Goal: Task Accomplishment & Management: Use online tool/utility

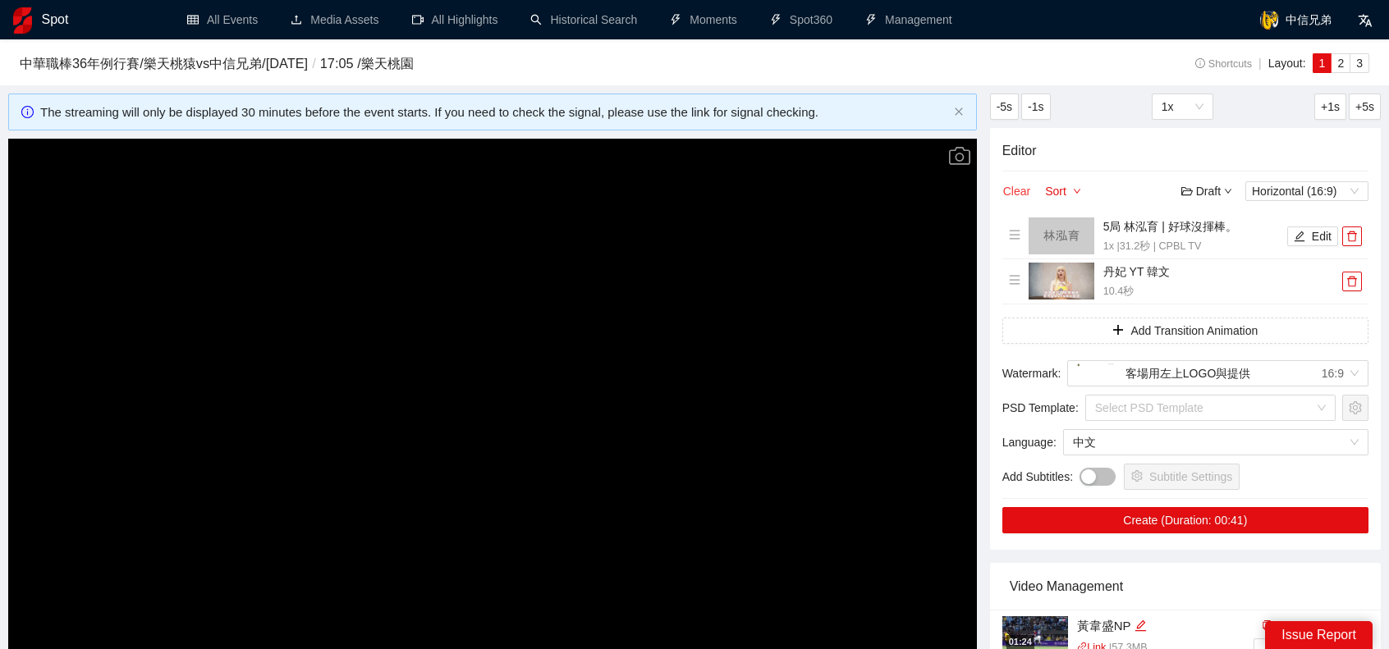
click at [1012, 198] on button "Clear" at bounding box center [1016, 191] width 29 height 20
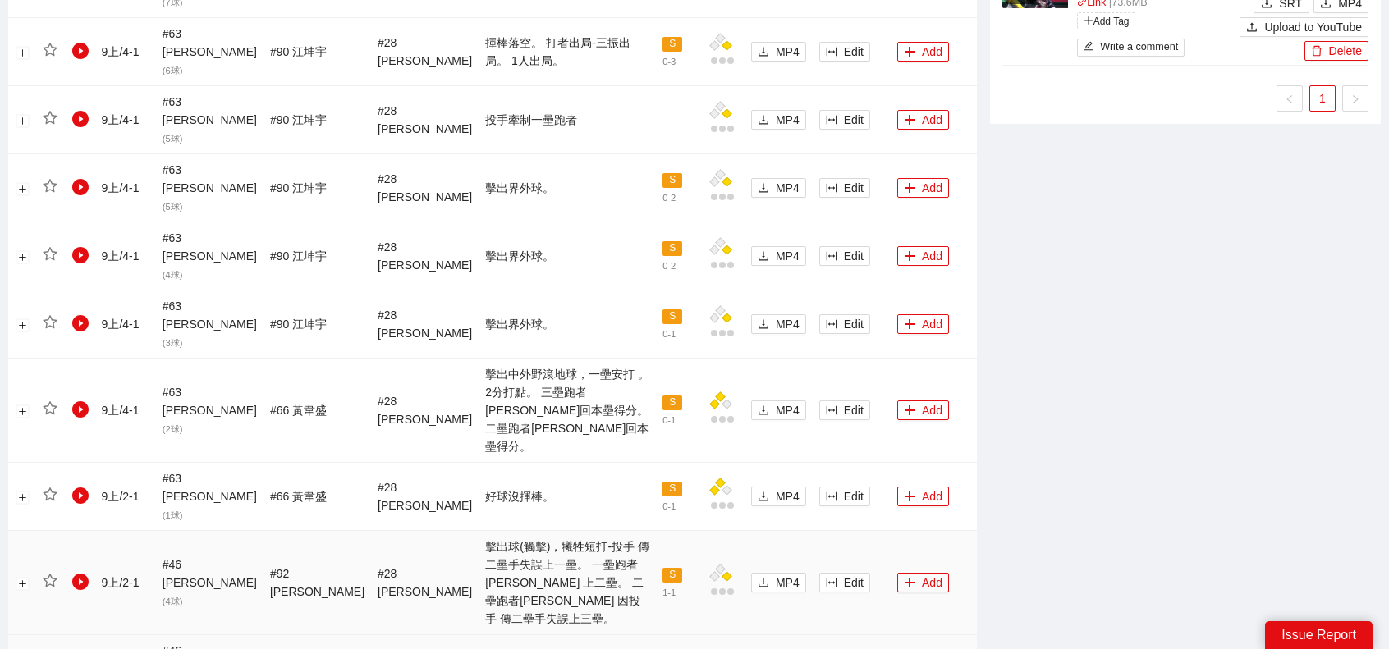
scroll to position [1395, 0]
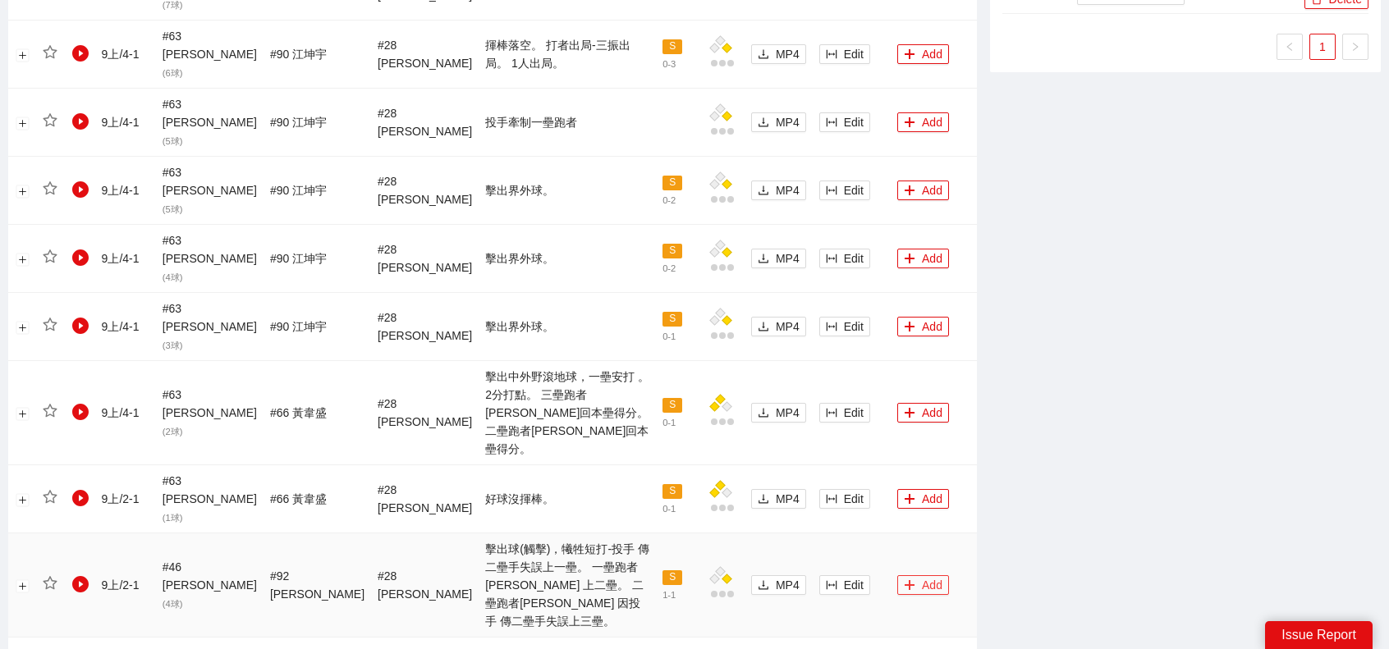
click at [898, 575] on button "Add" at bounding box center [923, 585] width 52 height 20
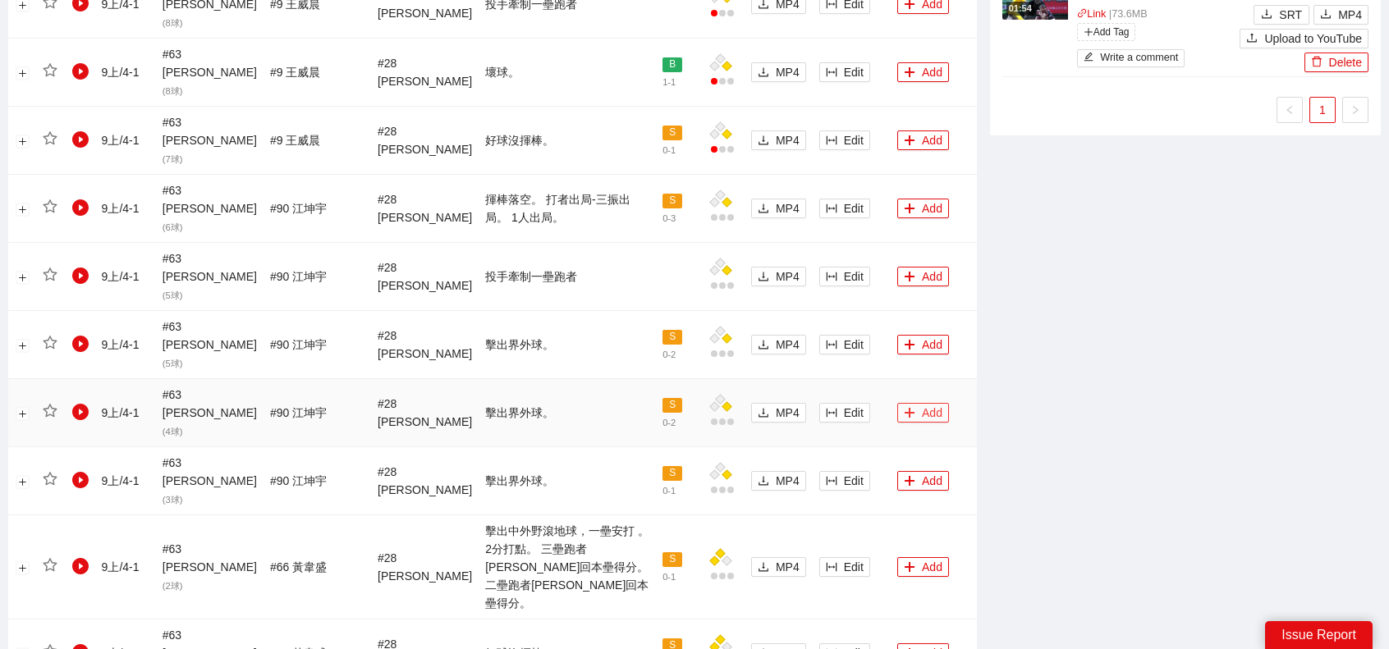
click at [899, 403] on button "Add" at bounding box center [923, 413] width 52 height 20
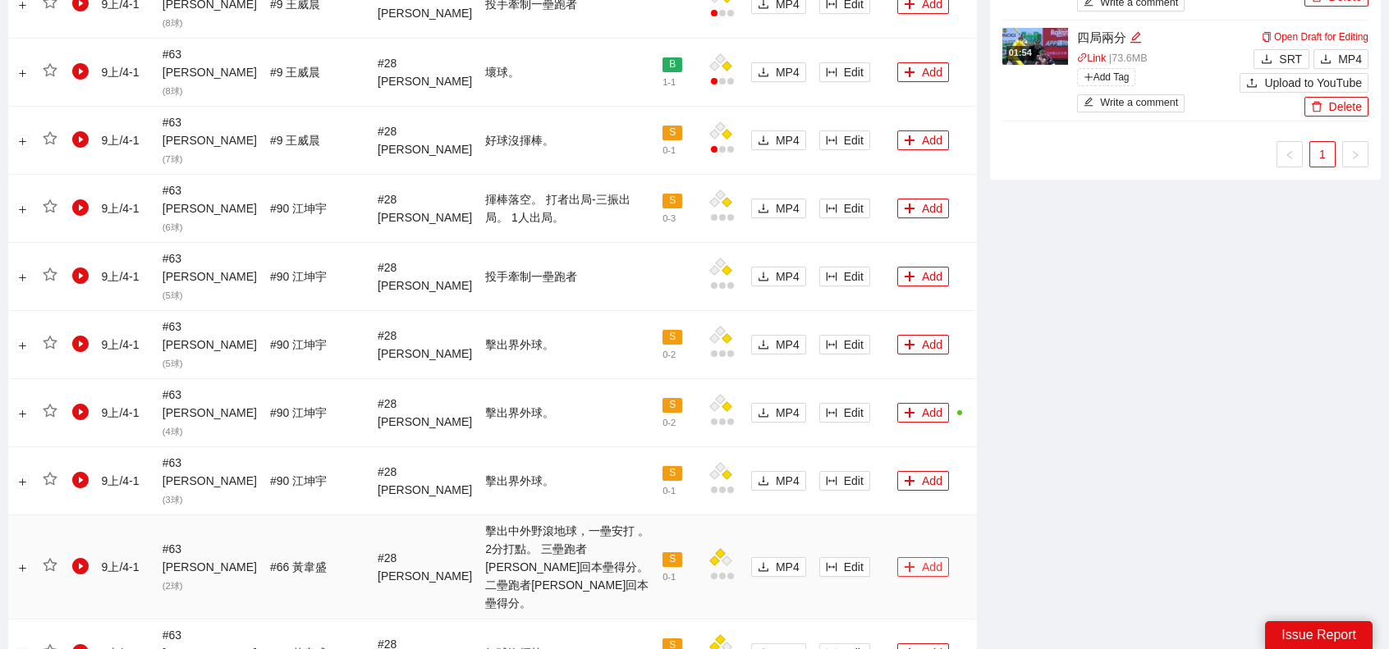
click at [907, 557] on button "Add" at bounding box center [923, 567] width 52 height 20
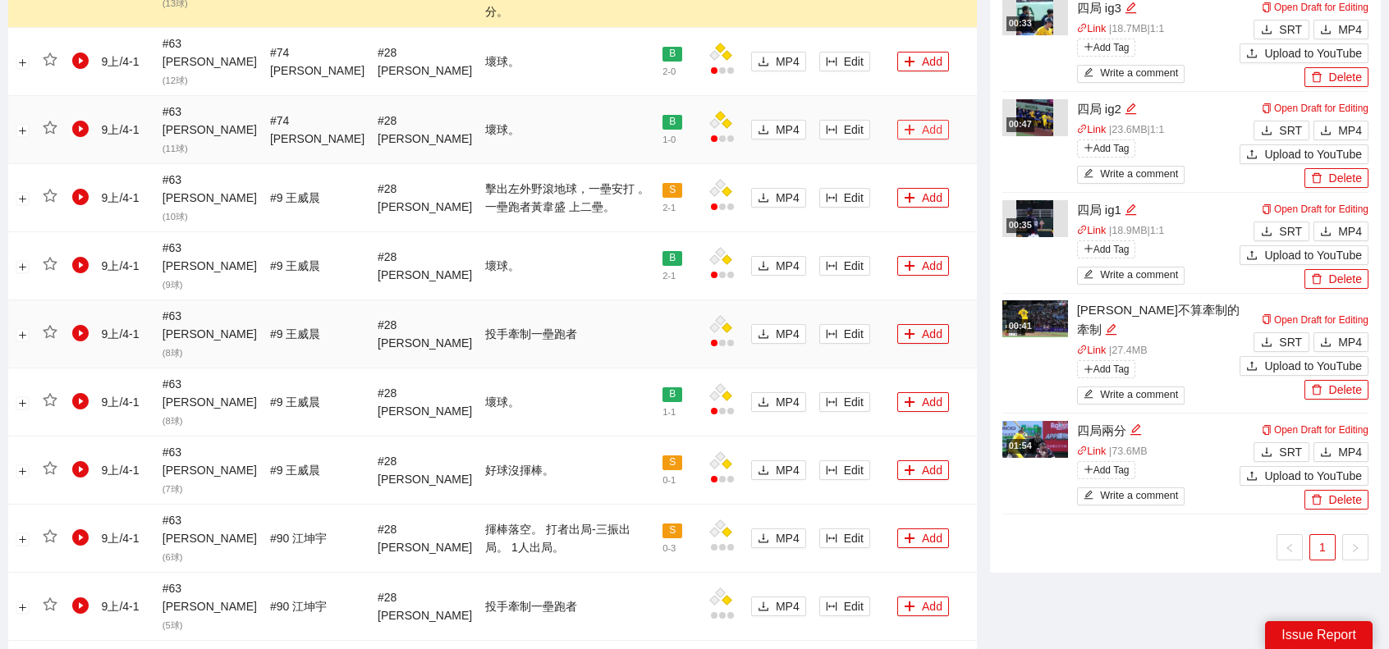
scroll to position [985, 0]
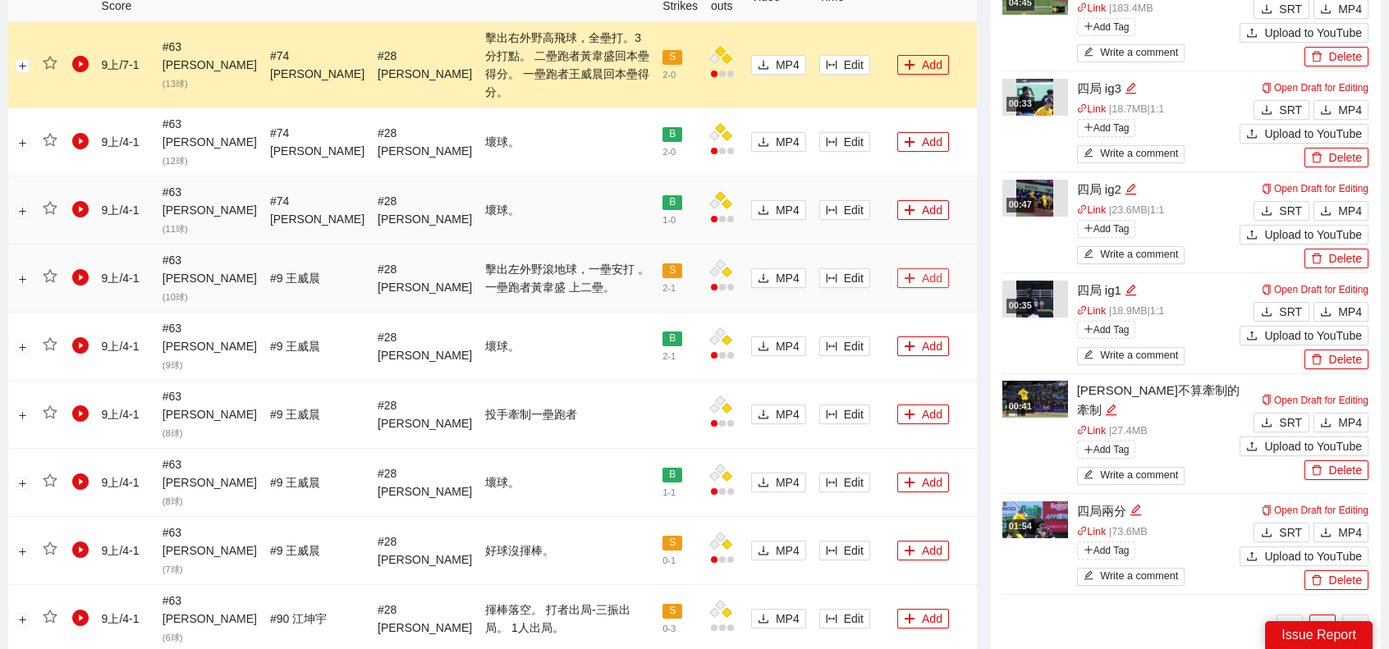
drag, startPoint x: 903, startPoint y: 221, endPoint x: 919, endPoint y: 176, distance: 47.3
click at [903, 268] on button "Add" at bounding box center [923, 278] width 52 height 20
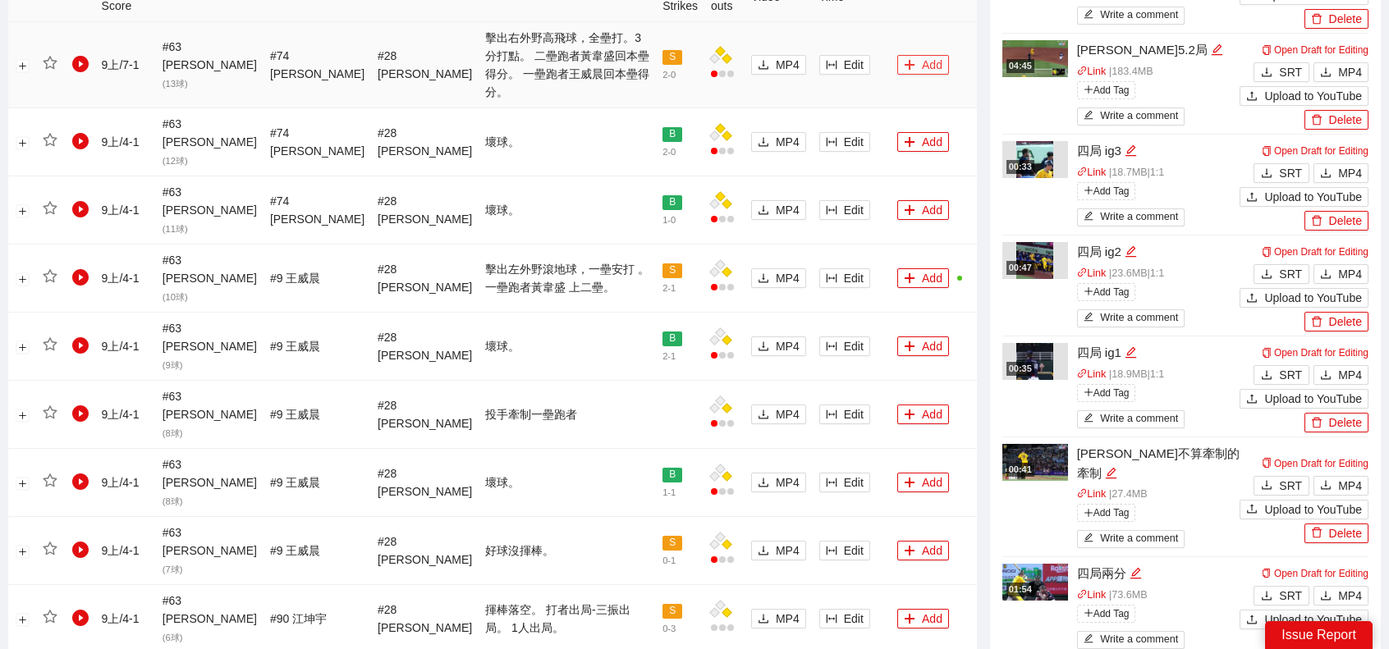
click at [899, 55] on button "Add" at bounding box center [923, 65] width 52 height 20
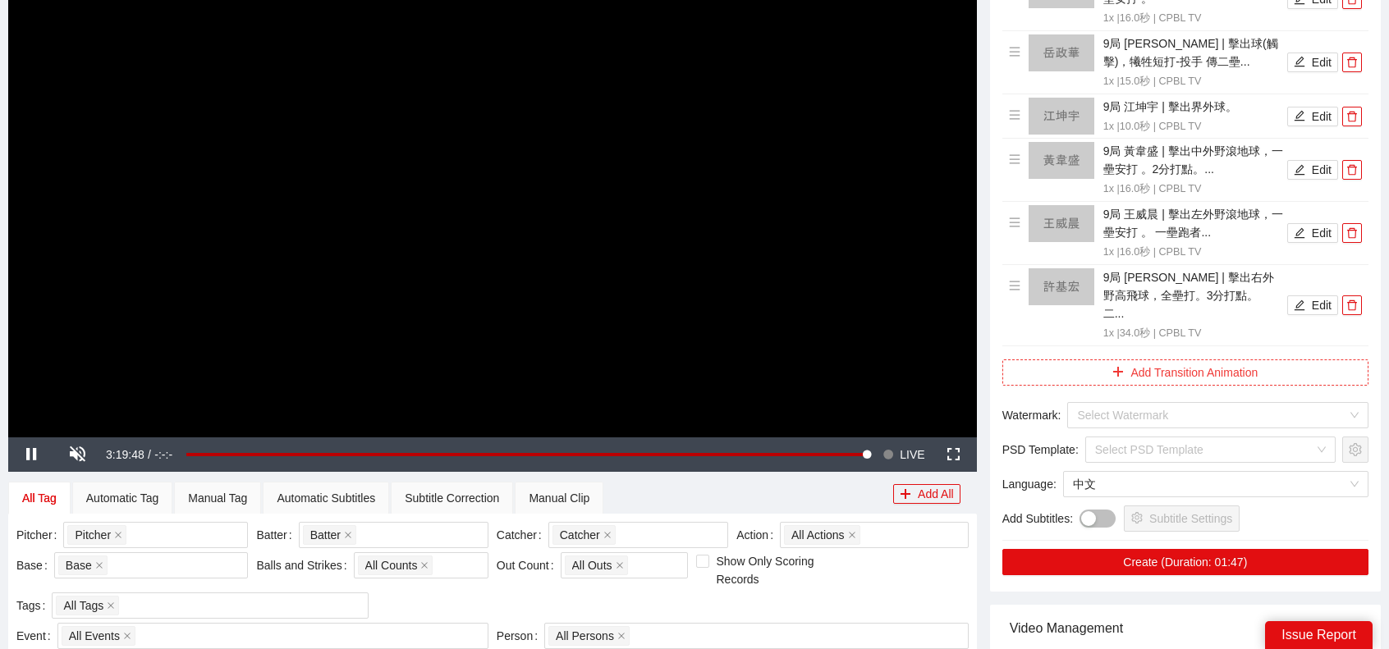
scroll to position [164, 0]
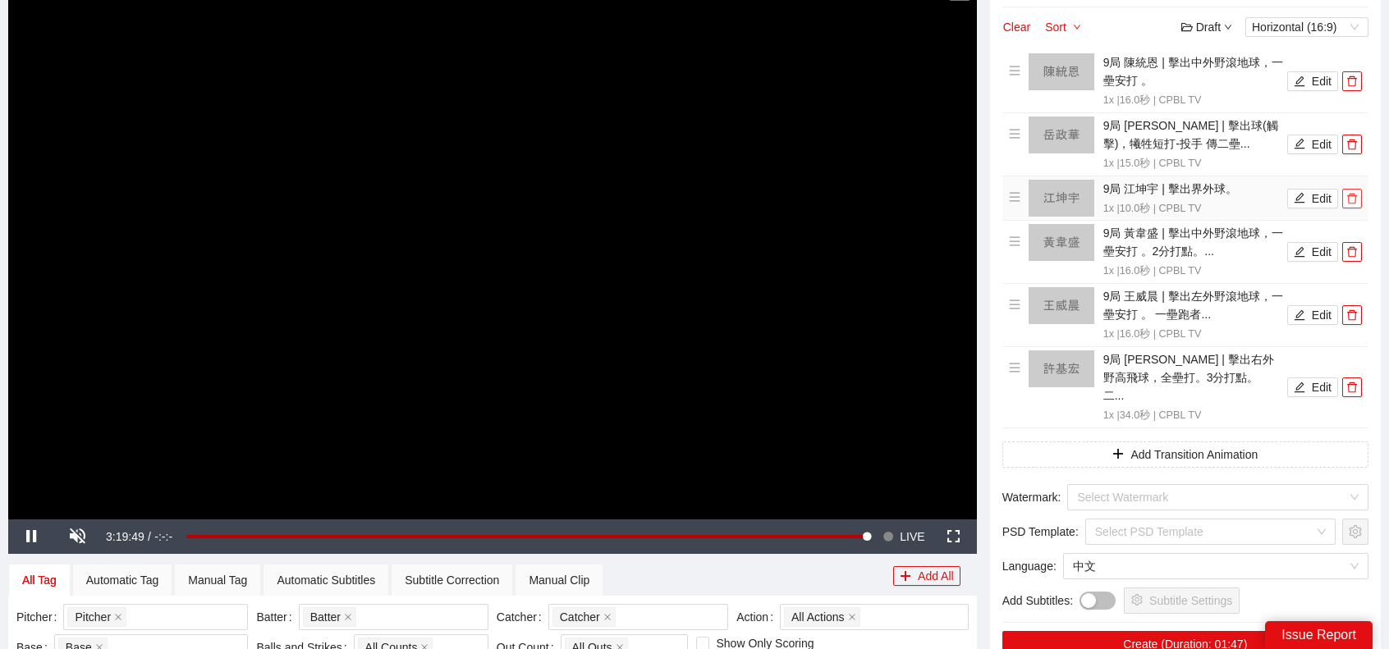
click at [1349, 203] on icon "delete" at bounding box center [1351, 198] width 11 height 11
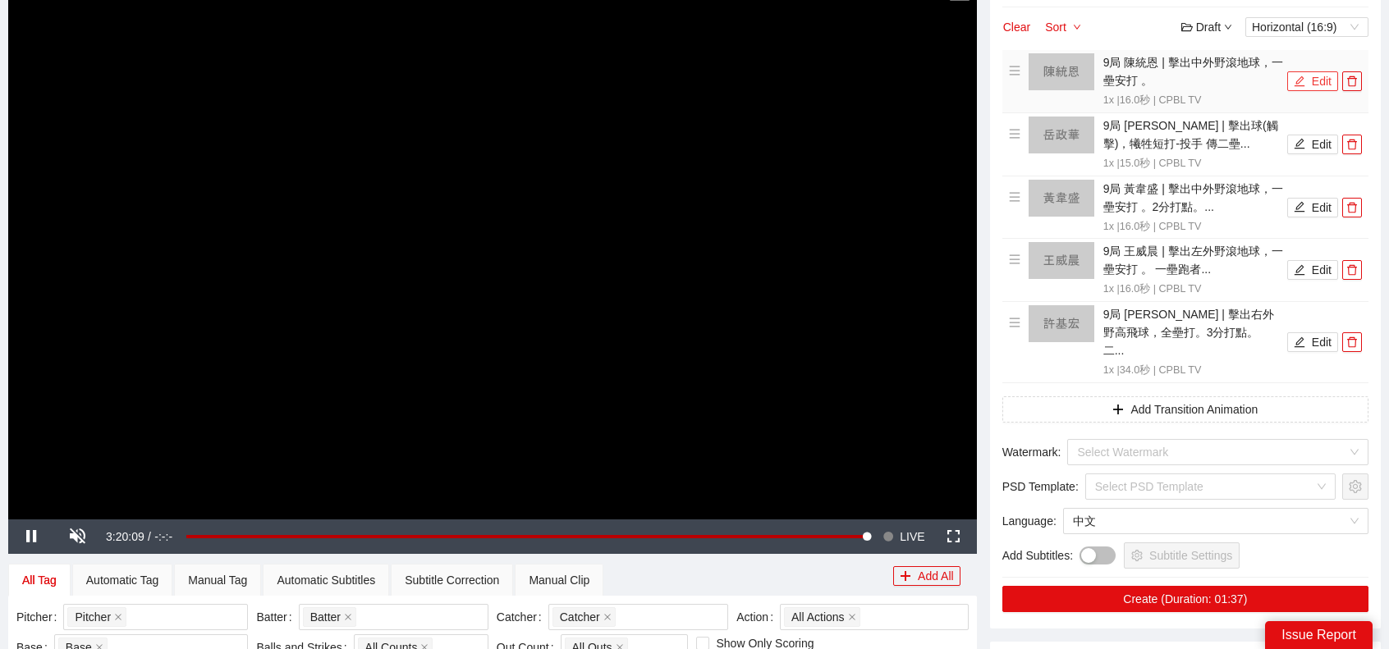
click at [1312, 83] on button "Edit" at bounding box center [1312, 81] width 51 height 20
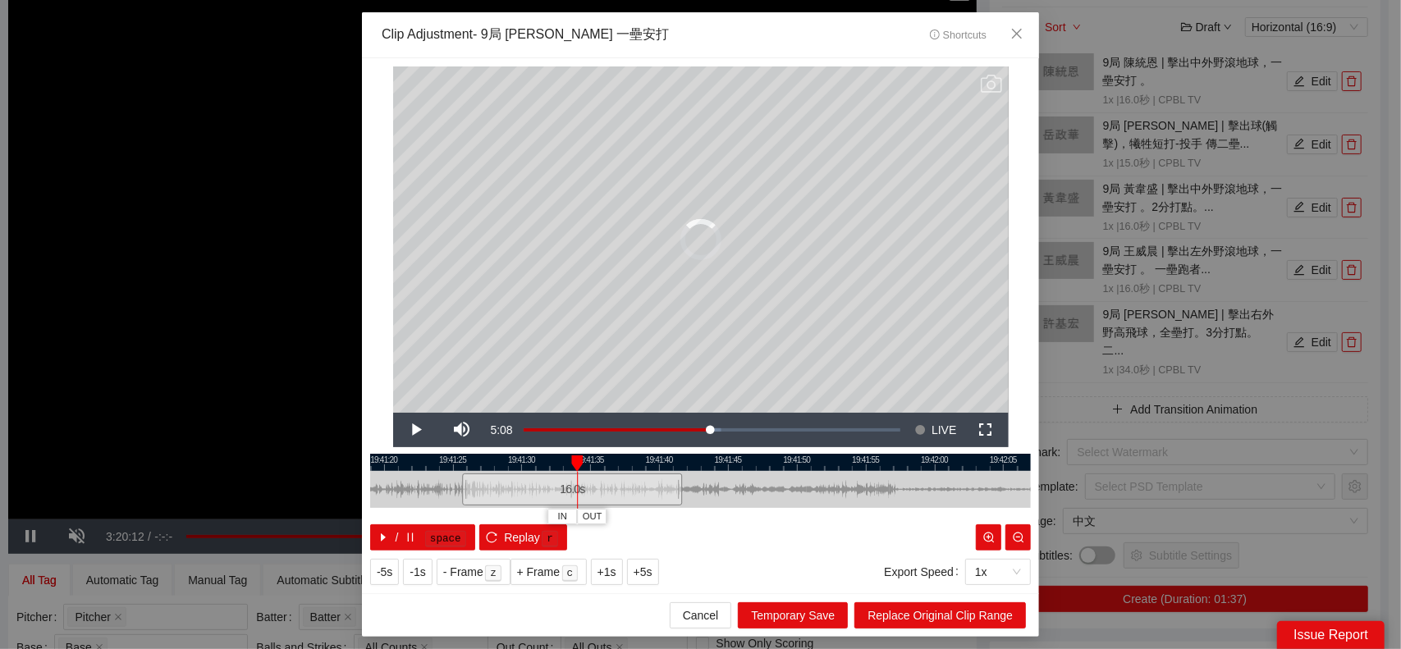
drag, startPoint x: 707, startPoint y: 498, endPoint x: 627, endPoint y: 498, distance: 80.4
click at [547, 510] on div "19:41:15 19:41:20 19:41:25 19:41:30 19:41:35 19:41:40 19:41:45 19:41:50 19:41:5…" at bounding box center [700, 502] width 661 height 97
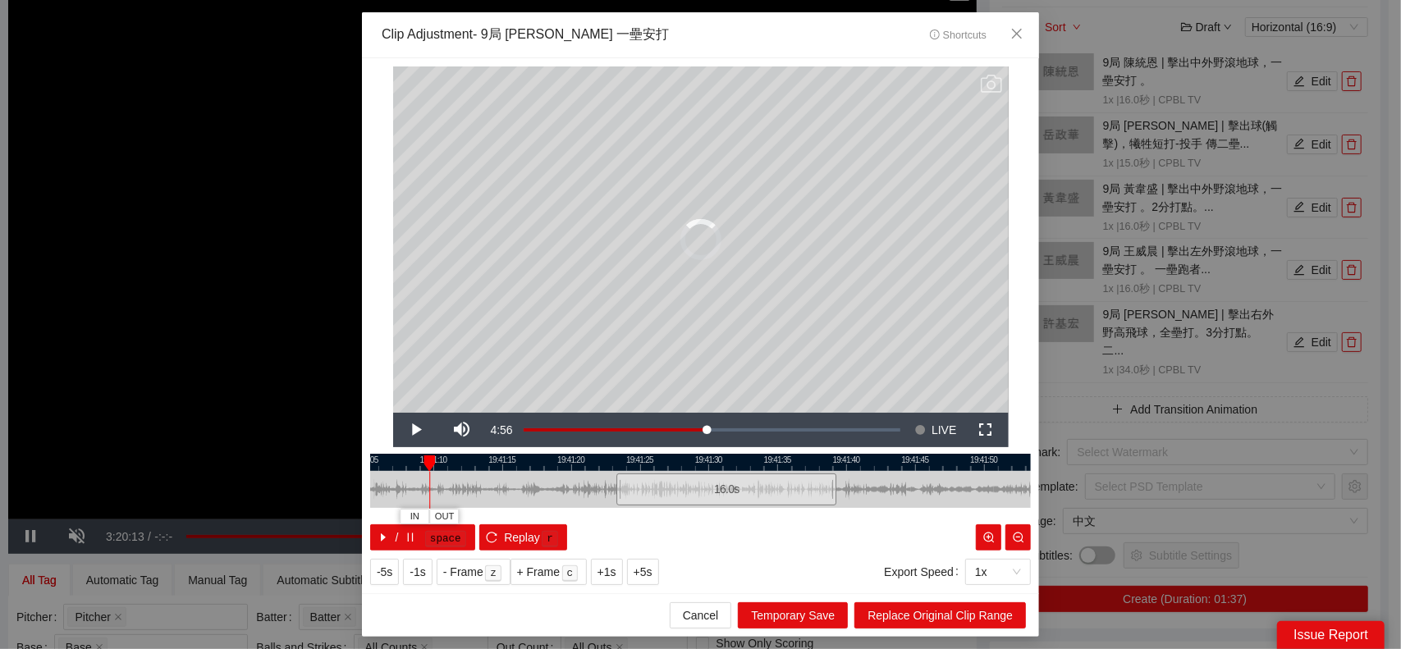
drag, startPoint x: 744, startPoint y: 493, endPoint x: 931, endPoint y: 488, distance: 187.2
click at [931, 488] on div at bounding box center [887, 489] width 661 height 37
drag, startPoint x: 753, startPoint y: 495, endPoint x: 575, endPoint y: 503, distance: 178.3
click at [575, 503] on div "16.0 s" at bounding box center [608, 490] width 220 height 32
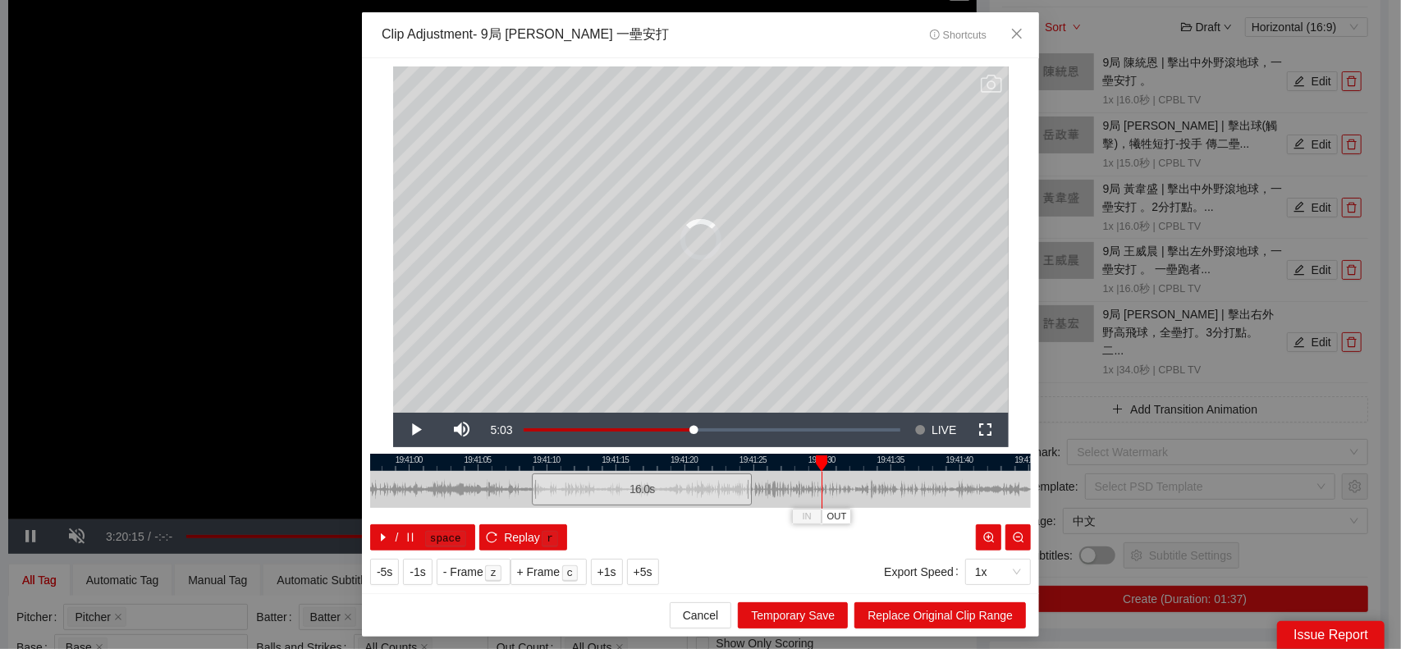
drag, startPoint x: 767, startPoint y: 488, endPoint x: 890, endPoint y: 488, distance: 122.3
click at [890, 488] on div at bounding box center [813, 489] width 661 height 37
drag, startPoint x: 684, startPoint y: 499, endPoint x: 570, endPoint y: 505, distance: 114.2
click at [560, 509] on div "19:40:55 19:41:00 19:41:05 19:41:10 19:41:15 19:41:20 19:41:25 19:41:30 19:41:3…" at bounding box center [700, 502] width 661 height 97
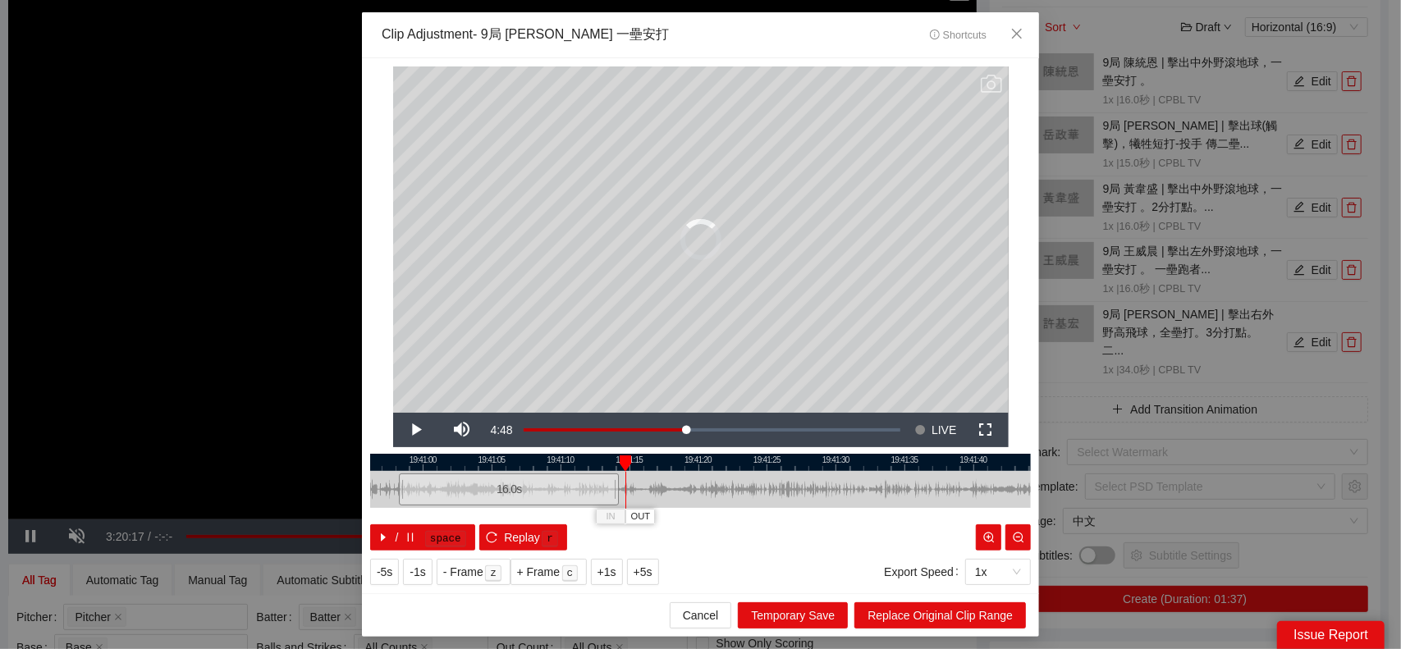
drag, startPoint x: 727, startPoint y: 491, endPoint x: 1110, endPoint y: 465, distance: 383.3
click at [1110, 465] on div "**********" at bounding box center [700, 324] width 1401 height 649
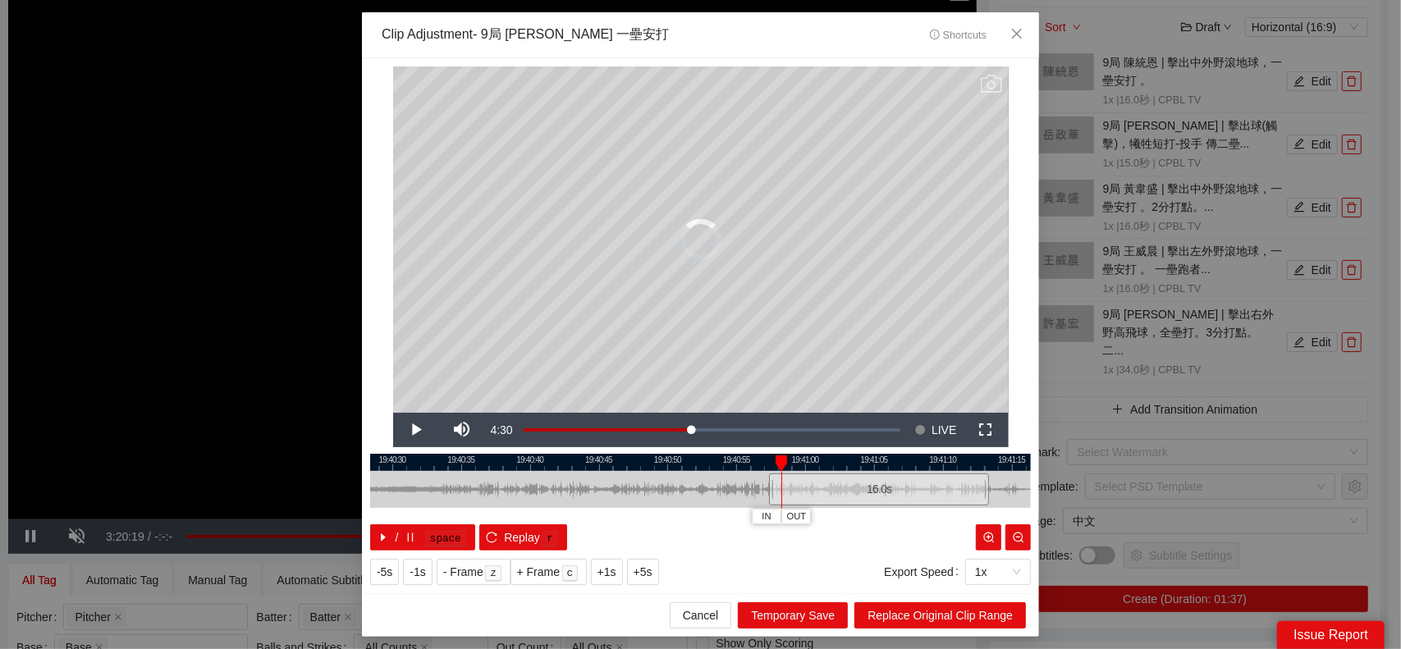
drag, startPoint x: 841, startPoint y: 491, endPoint x: 829, endPoint y: 493, distance: 12.6
click at [829, 493] on div "16.0 s" at bounding box center [879, 490] width 220 height 32
click at [481, 541] on button "Replay r" at bounding box center [523, 537] width 88 height 26
drag, startPoint x: 982, startPoint y: 490, endPoint x: 944, endPoint y: 493, distance: 38.7
click at [944, 493] on div at bounding box center [948, 489] width 10 height 37
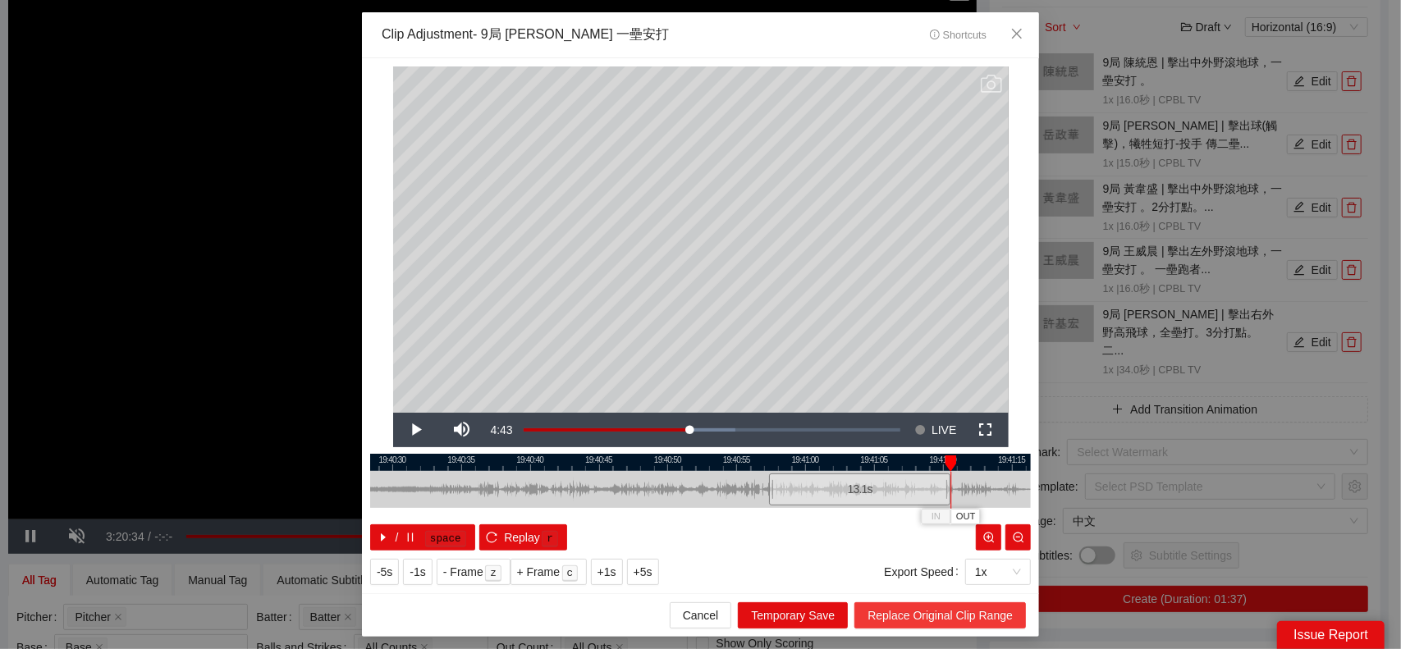
click at [945, 608] on span "Replace Original Clip Range" at bounding box center [940, 616] width 145 height 18
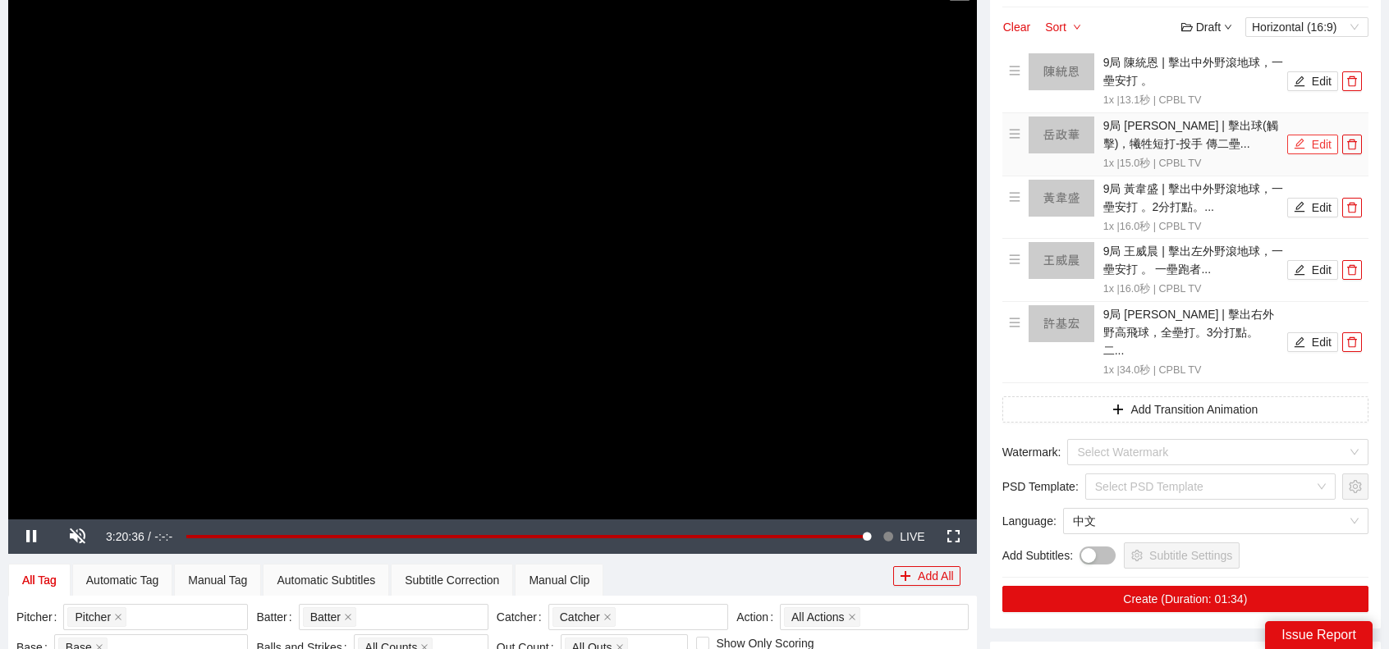
click at [1309, 145] on button "Edit" at bounding box center [1312, 145] width 51 height 20
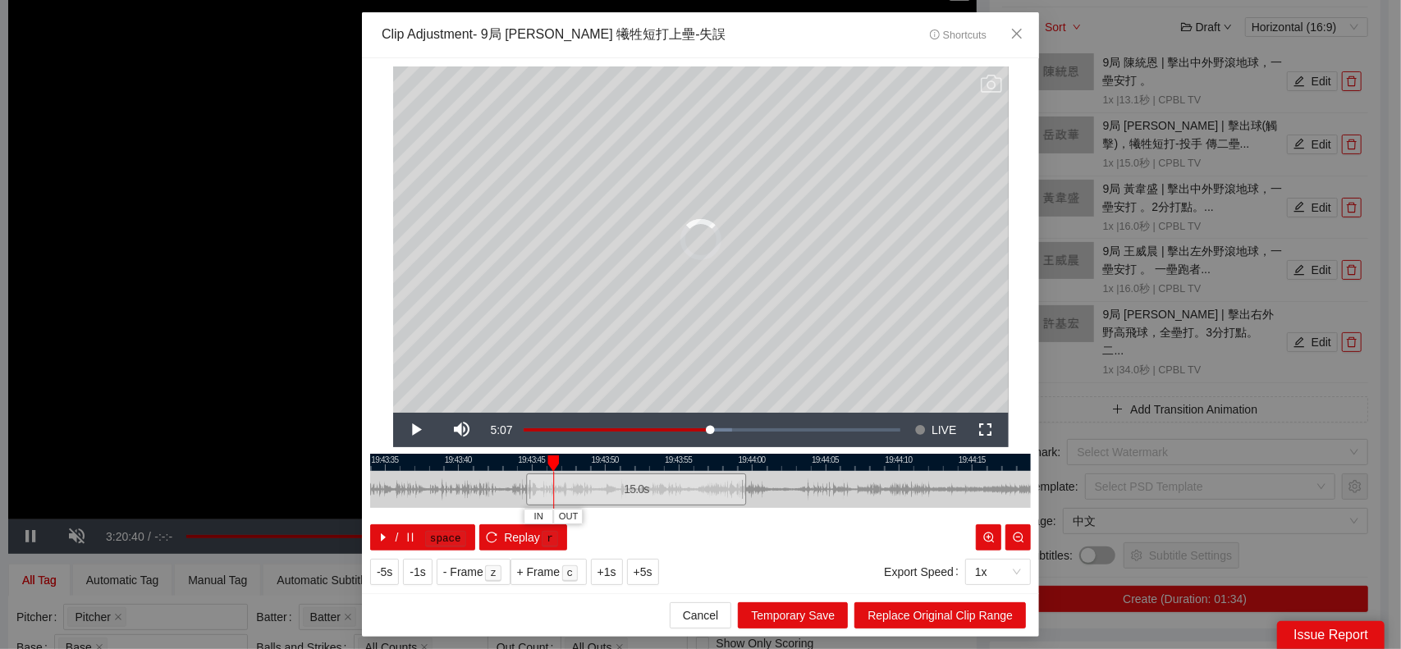
drag, startPoint x: 732, startPoint y: 492, endPoint x: 819, endPoint y: 497, distance: 87.1
click at [526, 490] on div "15.0 s" at bounding box center [636, 490] width 220 height 32
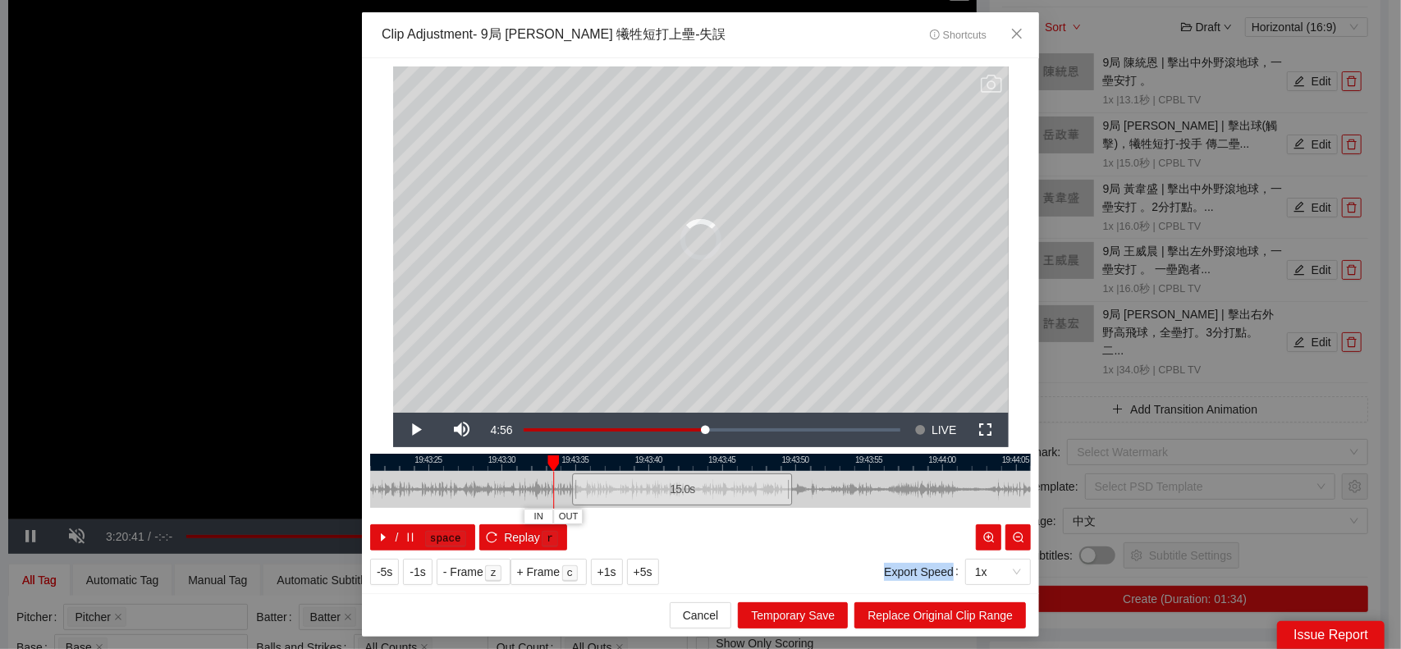
drag, startPoint x: 813, startPoint y: 483, endPoint x: 1177, endPoint y: 475, distance: 364.5
click at [1190, 476] on div "**********" at bounding box center [700, 324] width 1401 height 649
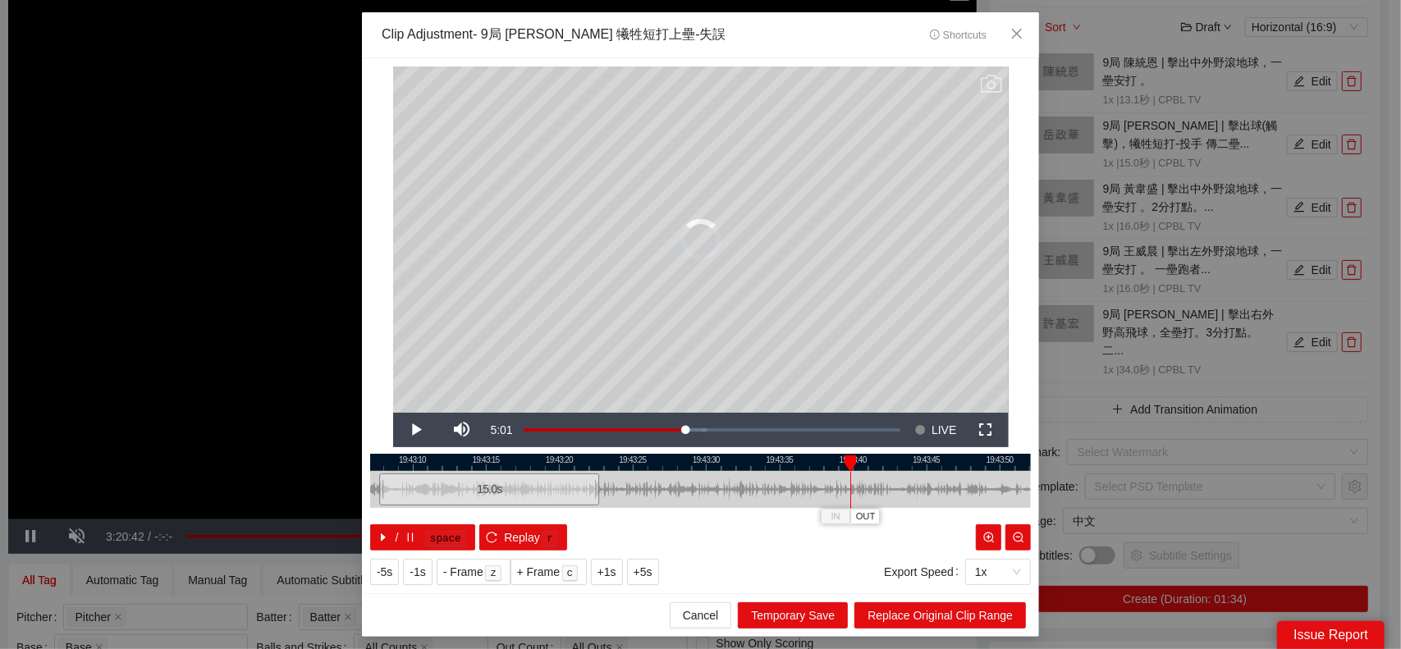
drag, startPoint x: 898, startPoint y: 492, endPoint x: 501, endPoint y: 510, distance: 397.6
click at [501, 510] on div "19:43:05 19:43:10 19:43:15 19:43:20 19:43:25 19:43:30 19:43:35 19:43:40 19:43:4…" at bounding box center [700, 502] width 661 height 97
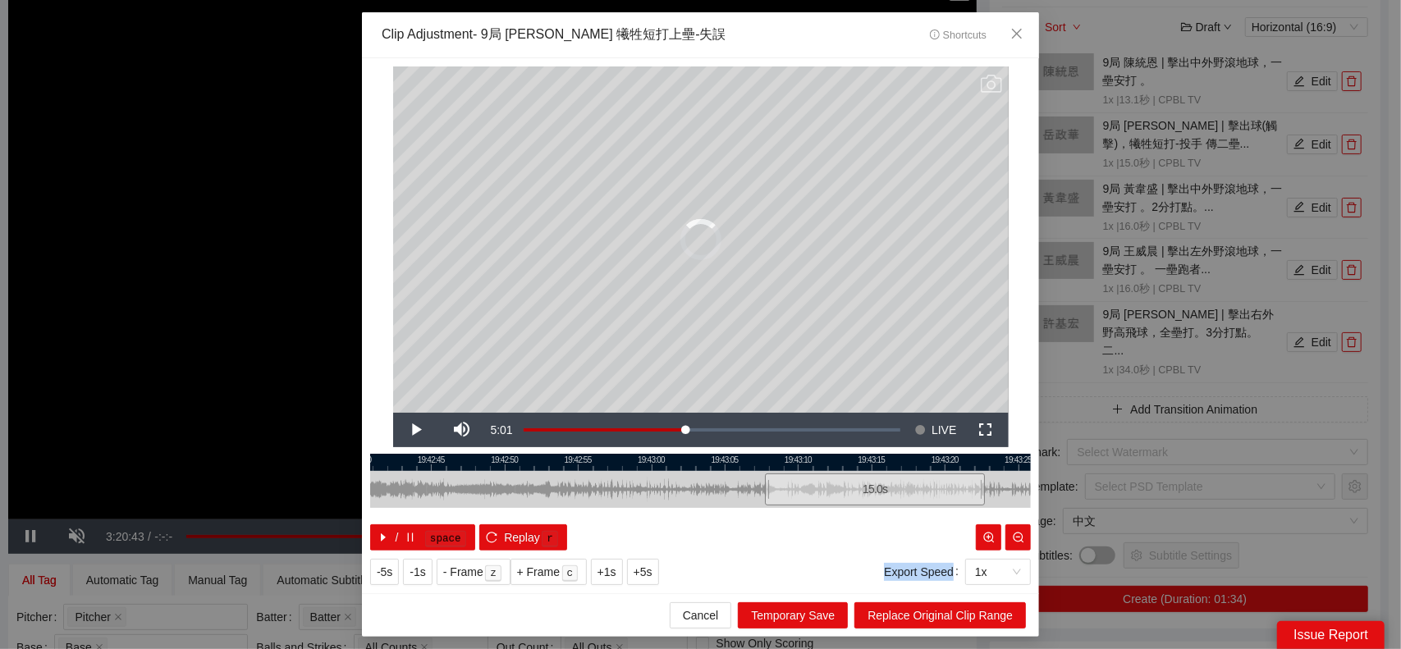
drag, startPoint x: 810, startPoint y: 492, endPoint x: 1165, endPoint y: 478, distance: 355.6
click at [1175, 478] on div "**********" at bounding box center [700, 324] width 1401 height 649
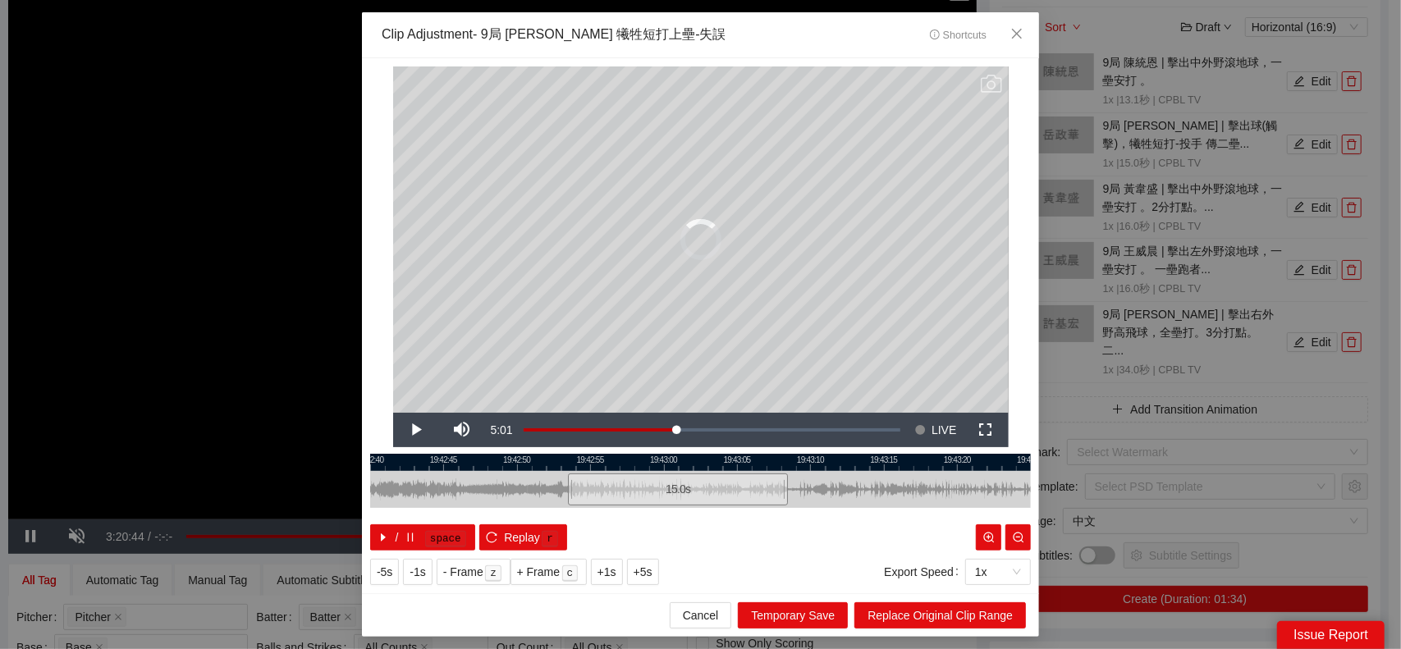
drag, startPoint x: 849, startPoint y: 490, endPoint x: 639, endPoint y: 494, distance: 209.3
click at [639, 494] on div "15.0 s" at bounding box center [678, 490] width 220 height 32
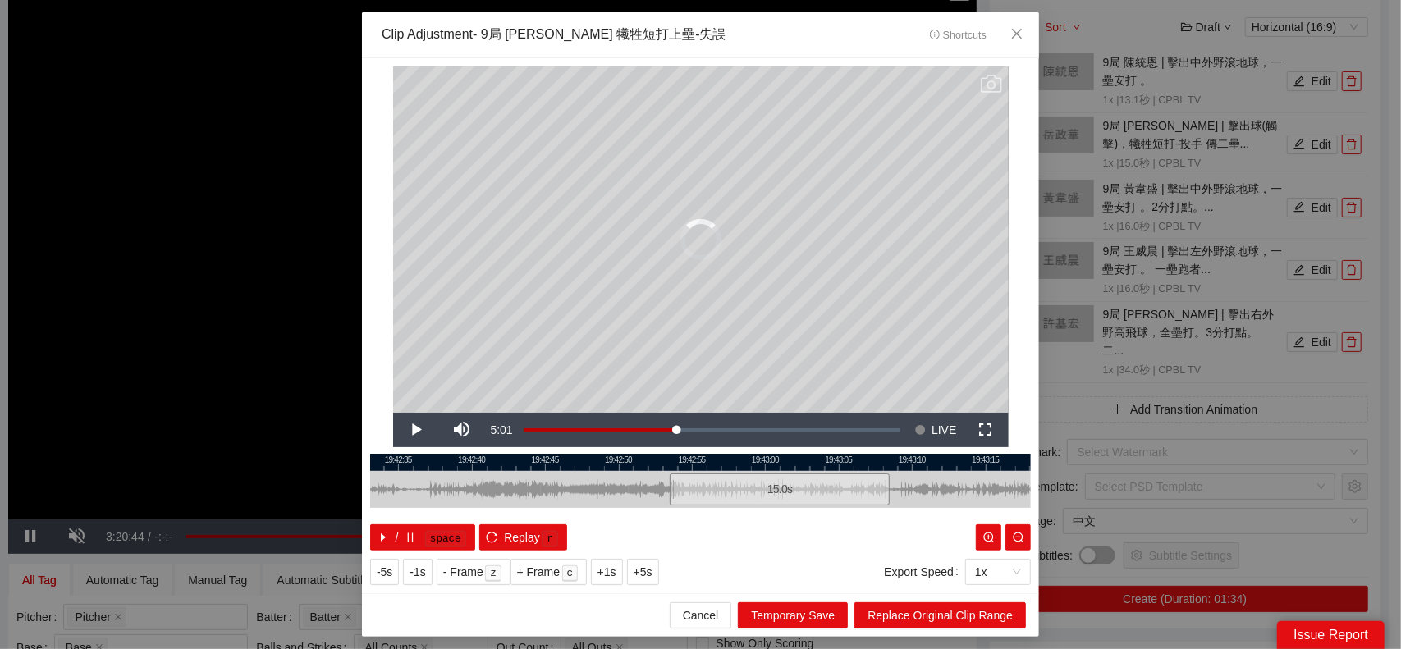
drag, startPoint x: 860, startPoint y: 493, endPoint x: 950, endPoint y: 490, distance: 90.3
click at [950, 490] on div at bounding box center [802, 489] width 661 height 37
drag, startPoint x: 803, startPoint y: 494, endPoint x: 702, endPoint y: 505, distance: 101.5
click at [702, 505] on div "15.0 s" at bounding box center [679, 490] width 220 height 32
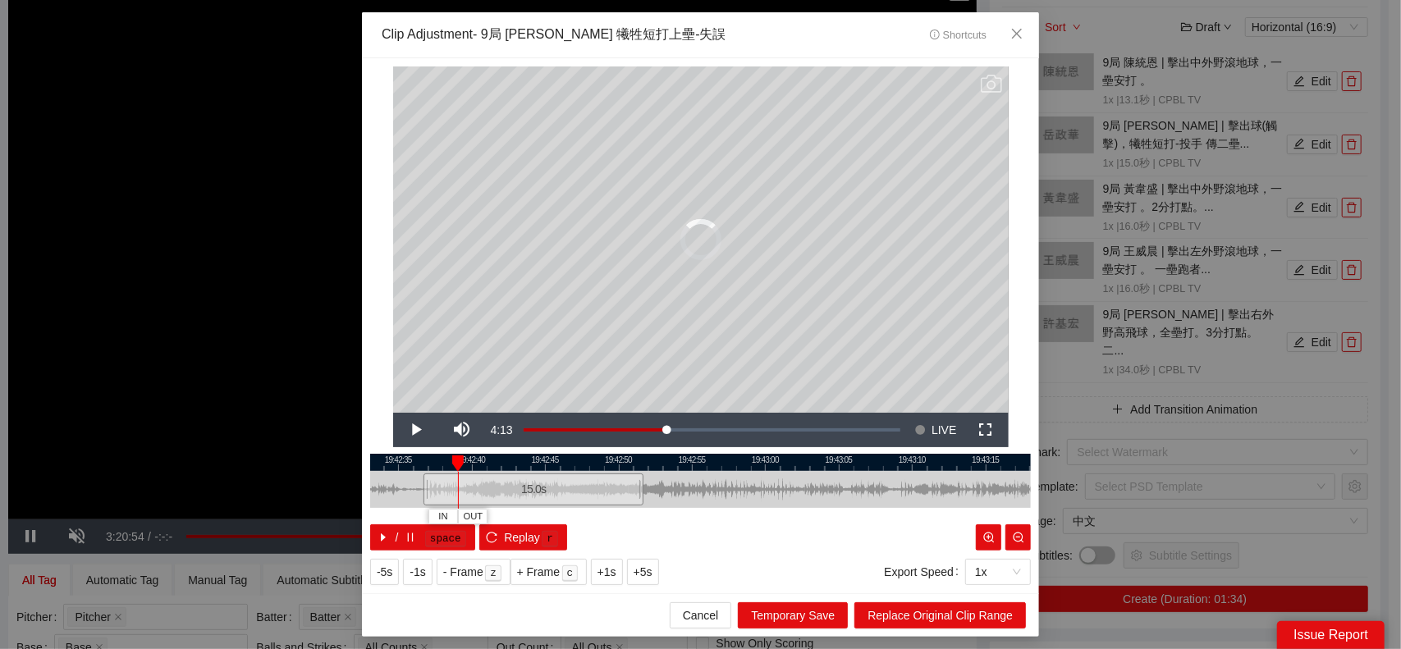
drag, startPoint x: 718, startPoint y: 490, endPoint x: 763, endPoint y: 493, distance: 45.3
click at [481, 501] on div "15.0 s" at bounding box center [533, 490] width 220 height 32
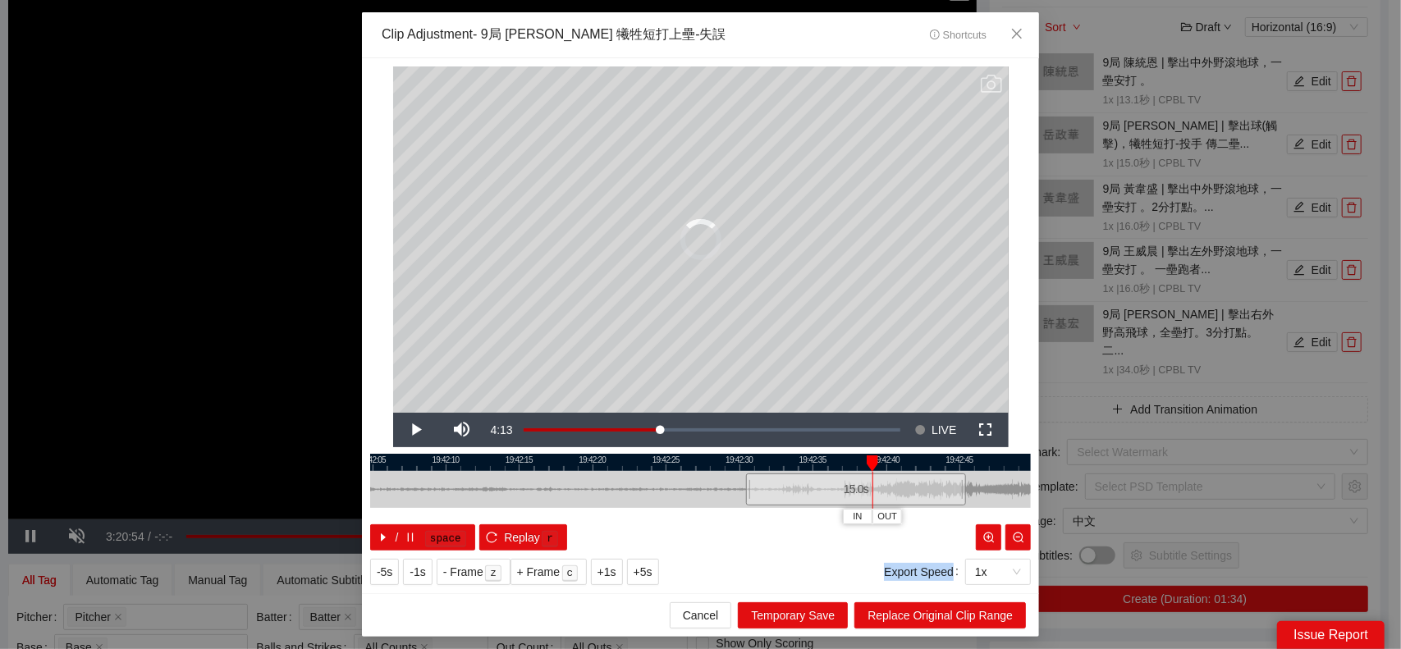
drag, startPoint x: 763, startPoint y: 493, endPoint x: 1178, endPoint y: 482, distance: 414.6
click at [1178, 482] on div "**********" at bounding box center [700, 324] width 1401 height 649
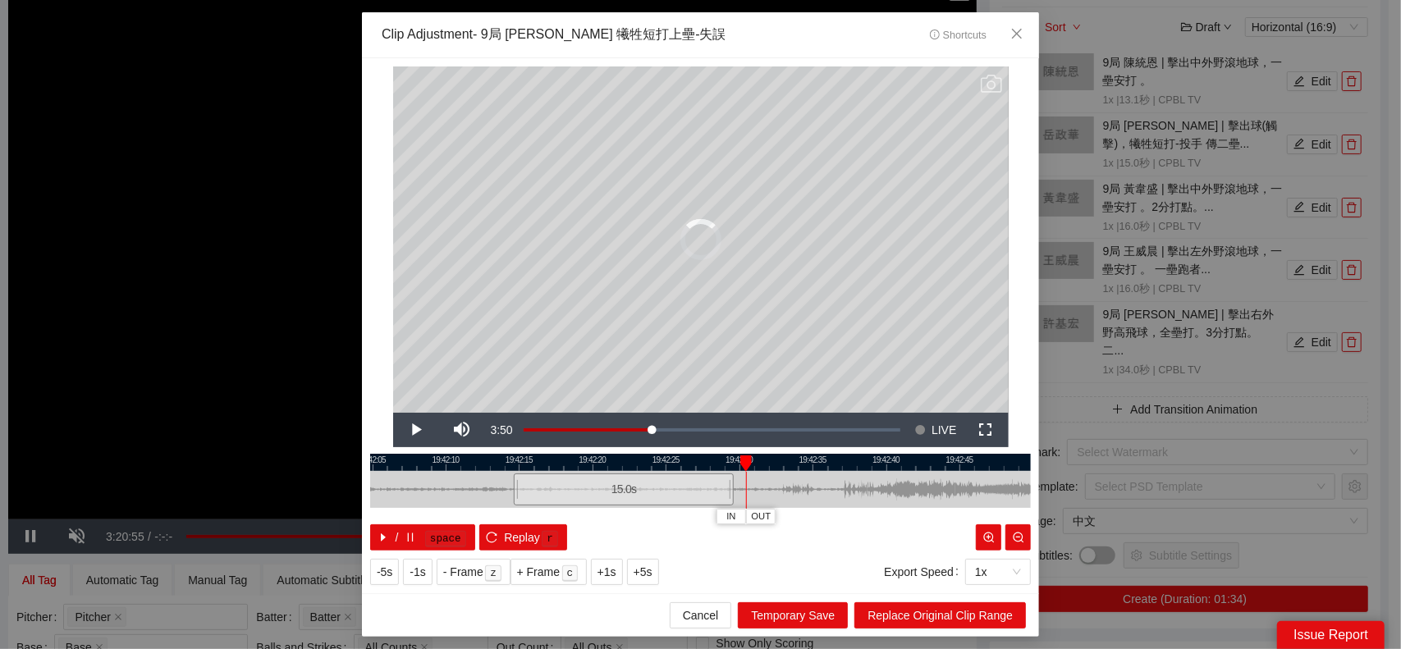
drag, startPoint x: 840, startPoint y: 497, endPoint x: 625, endPoint y: 498, distance: 215.0
click at [625, 498] on div "15.0 s" at bounding box center [624, 490] width 220 height 32
drag, startPoint x: 652, startPoint y: 497, endPoint x: 914, endPoint y: 506, distance: 262.8
click at [914, 506] on div "15.0 s" at bounding box center [700, 489] width 661 height 37
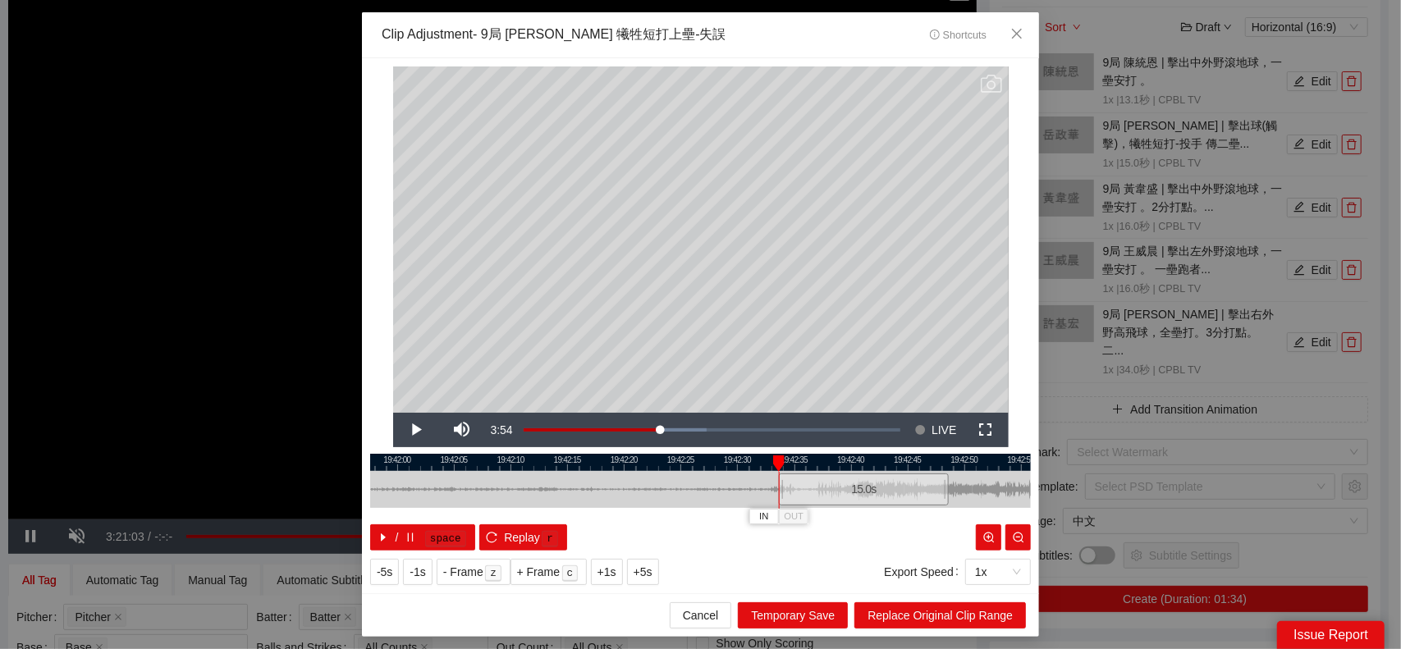
click at [931, 493] on div at bounding box center [700, 489] width 661 height 37
drag, startPoint x: 889, startPoint y: 492, endPoint x: 978, endPoint y: 480, distance: 90.3
click at [978, 480] on div at bounding box center [980, 489] width 10 height 37
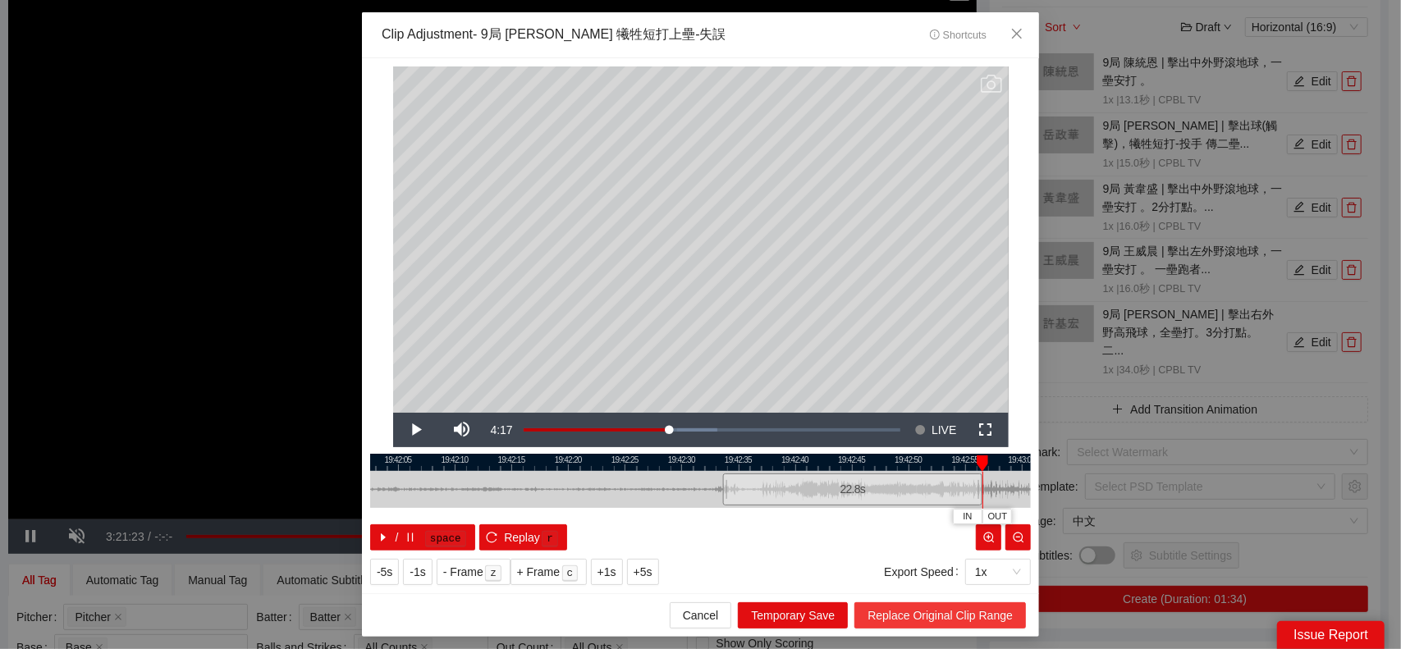
click at [950, 616] on span "Replace Original Clip Range" at bounding box center [940, 616] width 145 height 18
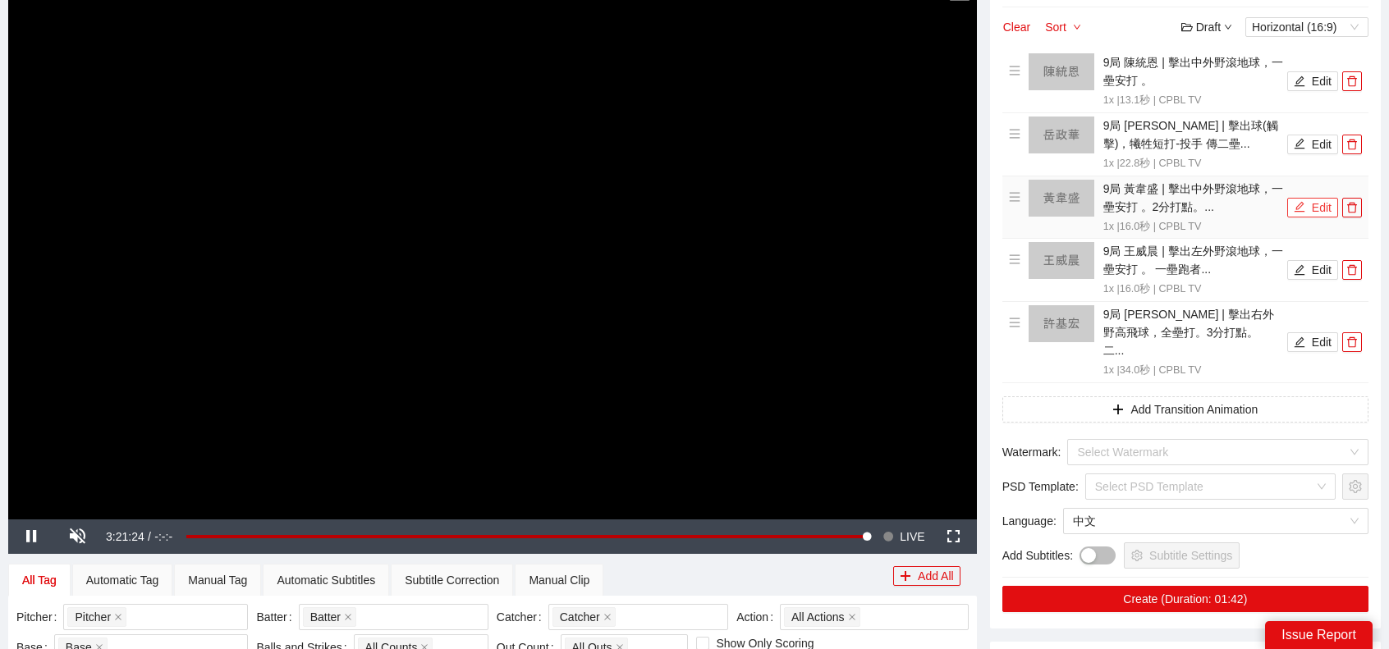
click at [1311, 209] on button "Edit" at bounding box center [1312, 208] width 51 height 20
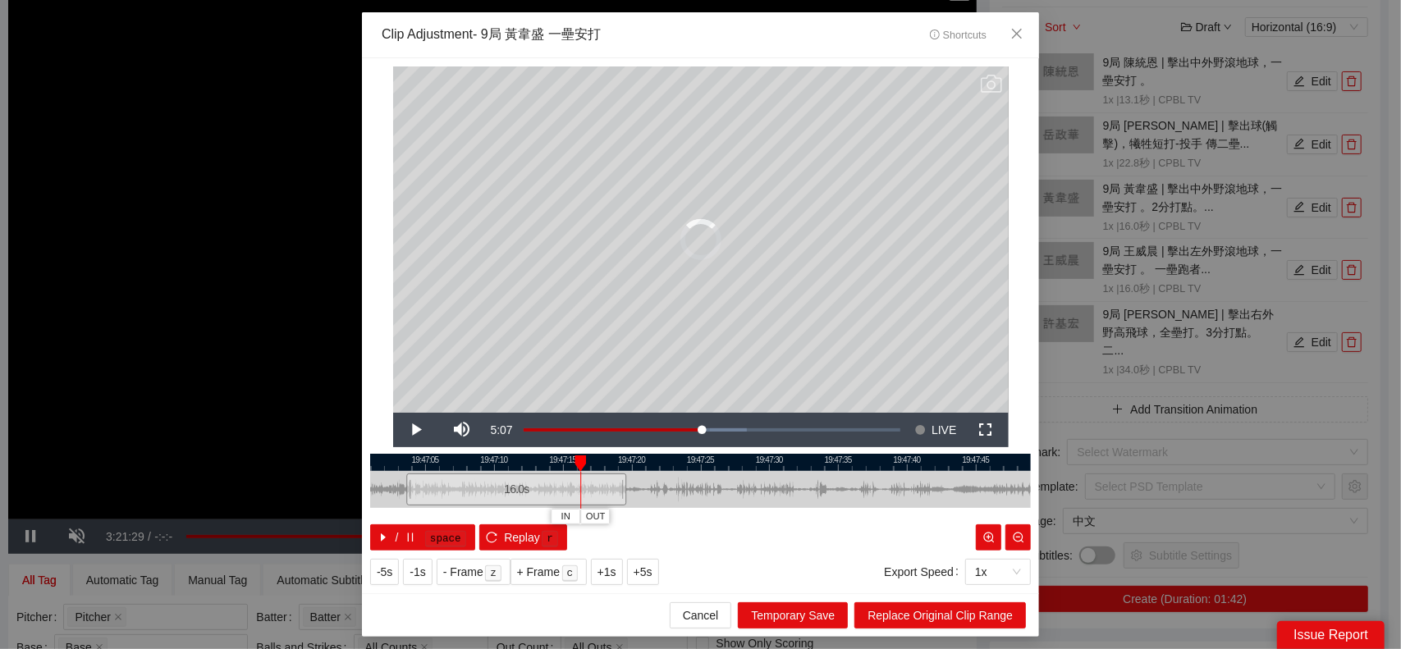
drag, startPoint x: 740, startPoint y: 498, endPoint x: 540, endPoint y: 499, distance: 200.3
click at [521, 504] on div "16.0 s" at bounding box center [516, 490] width 220 height 32
drag, startPoint x: 767, startPoint y: 490, endPoint x: 1133, endPoint y: 485, distance: 366.1
click at [1133, 485] on div "**********" at bounding box center [700, 324] width 1401 height 649
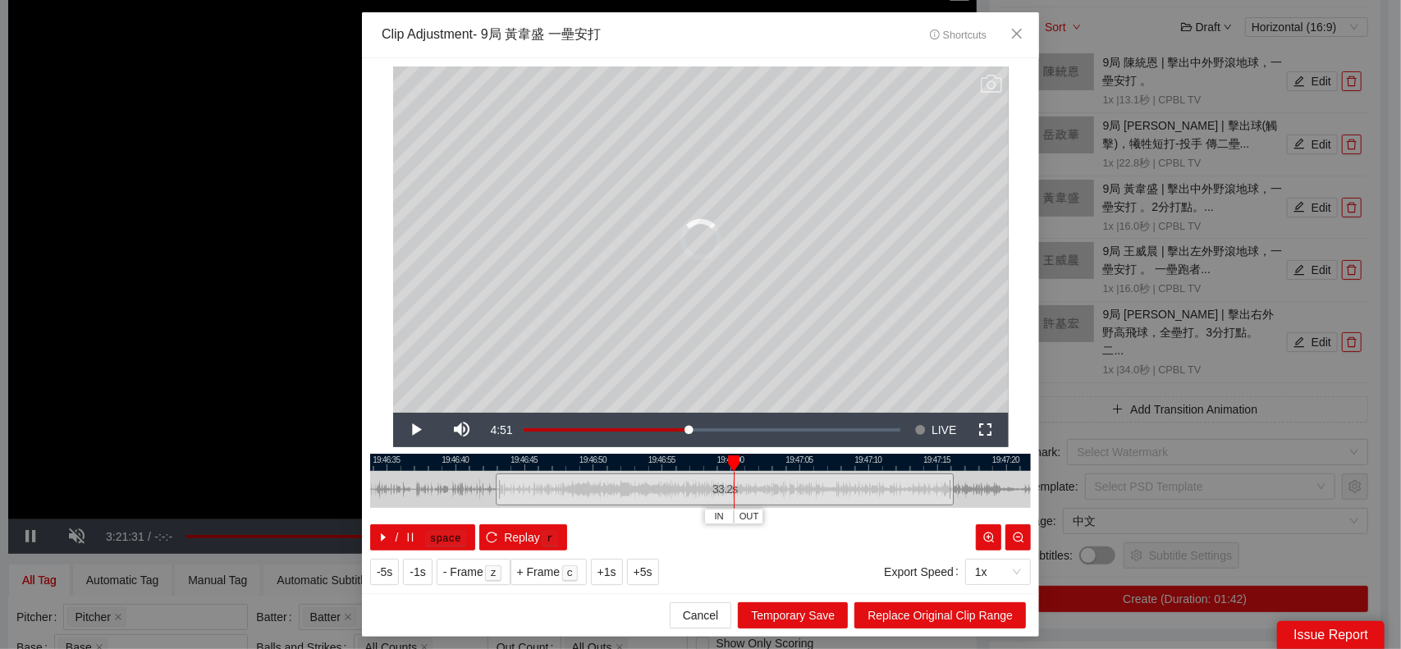
drag, startPoint x: 735, startPoint y: 493, endPoint x: 498, endPoint y: 495, distance: 237.2
click at [498, 495] on div at bounding box center [498, 489] width 10 height 37
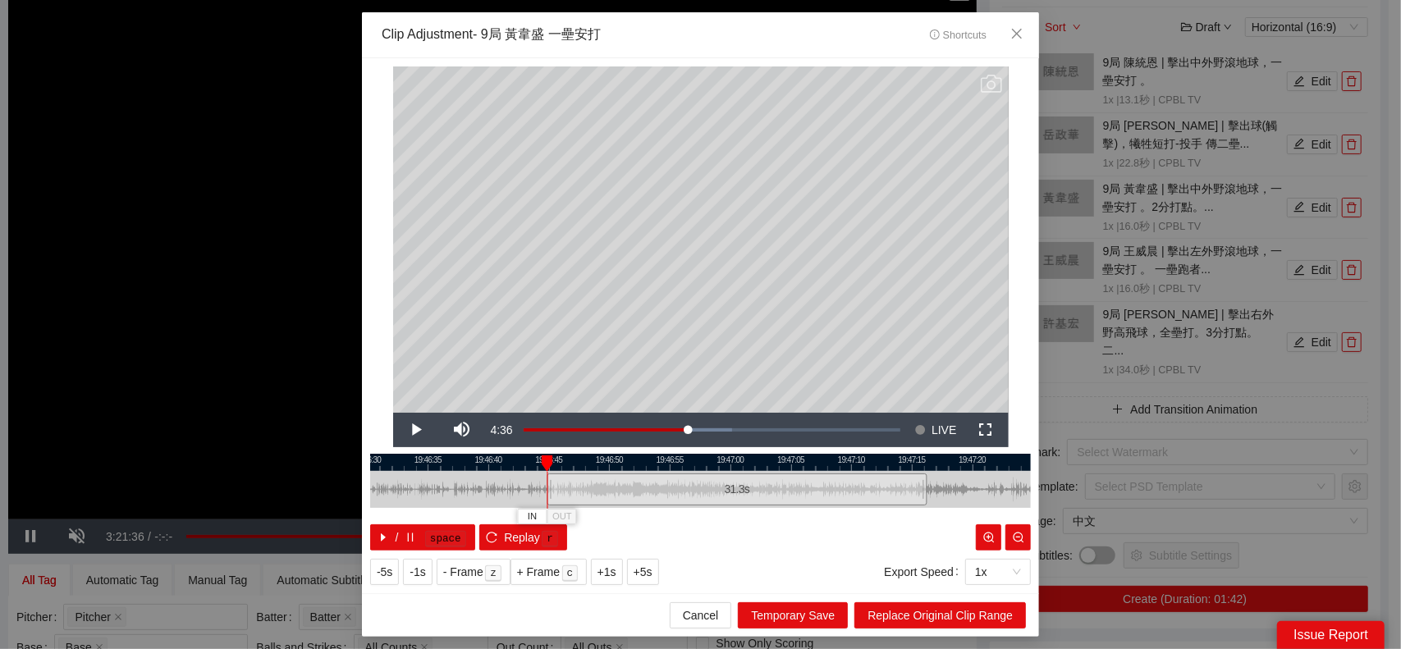
drag, startPoint x: 525, startPoint y: 494, endPoint x: 545, endPoint y: 497, distance: 19.9
click at [545, 497] on div at bounding box center [550, 489] width 10 height 37
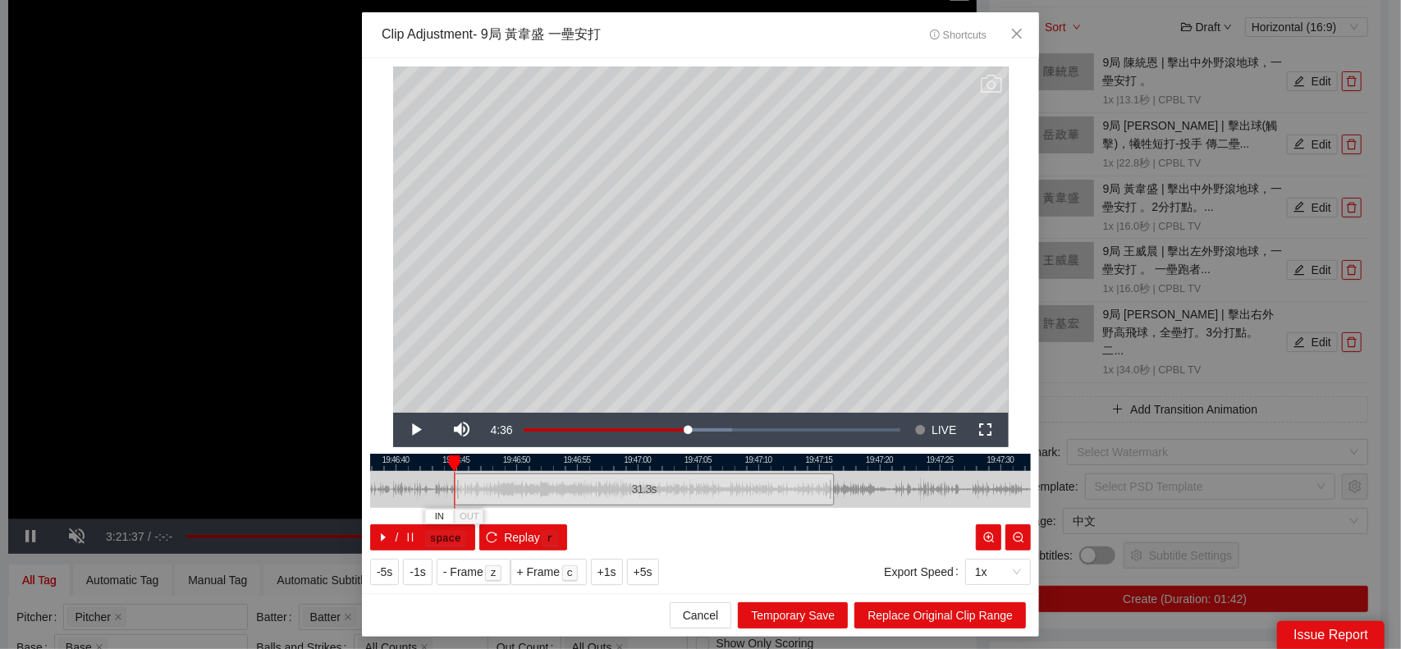
drag, startPoint x: 937, startPoint y: 476, endPoint x: 850, endPoint y: 490, distance: 88.1
click at [855, 490] on div at bounding box center [607, 489] width 661 height 37
drag, startPoint x: 829, startPoint y: 489, endPoint x: 935, endPoint y: 497, distance: 106.2
click at [935, 497] on div at bounding box center [936, 489] width 10 height 37
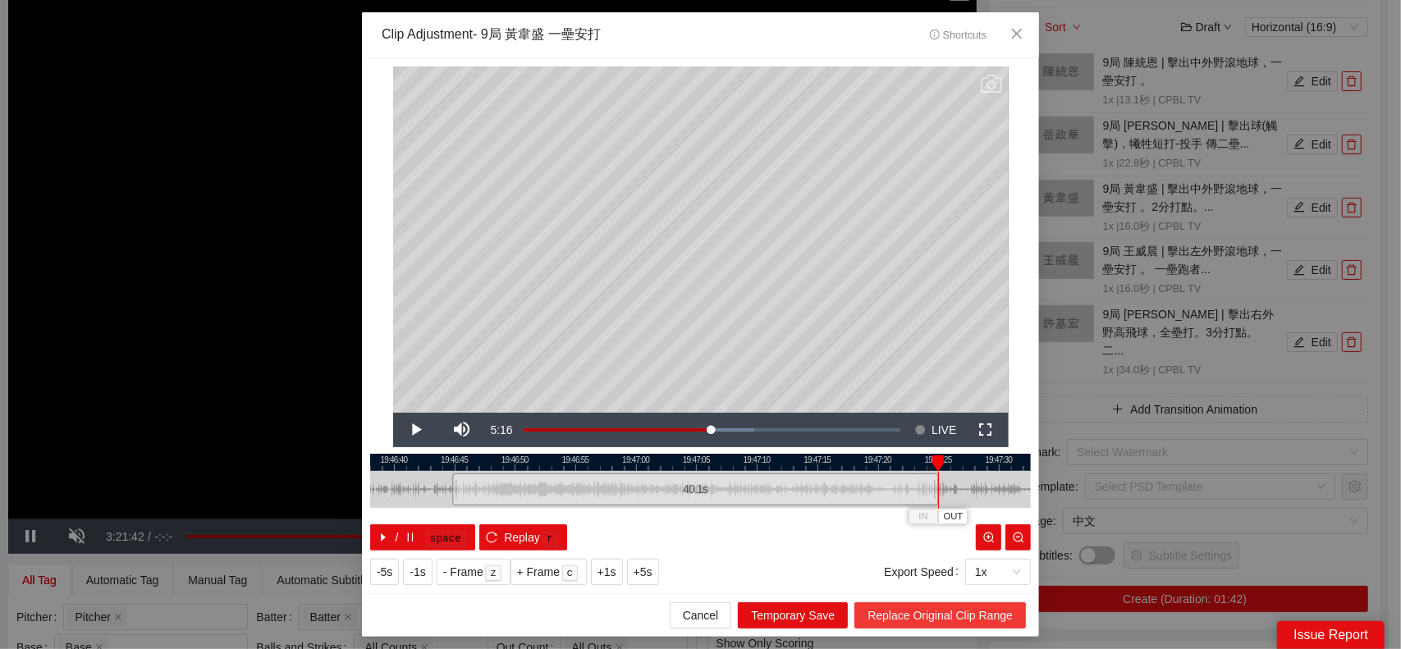
click at [972, 609] on span "Replace Original Clip Range" at bounding box center [940, 616] width 145 height 18
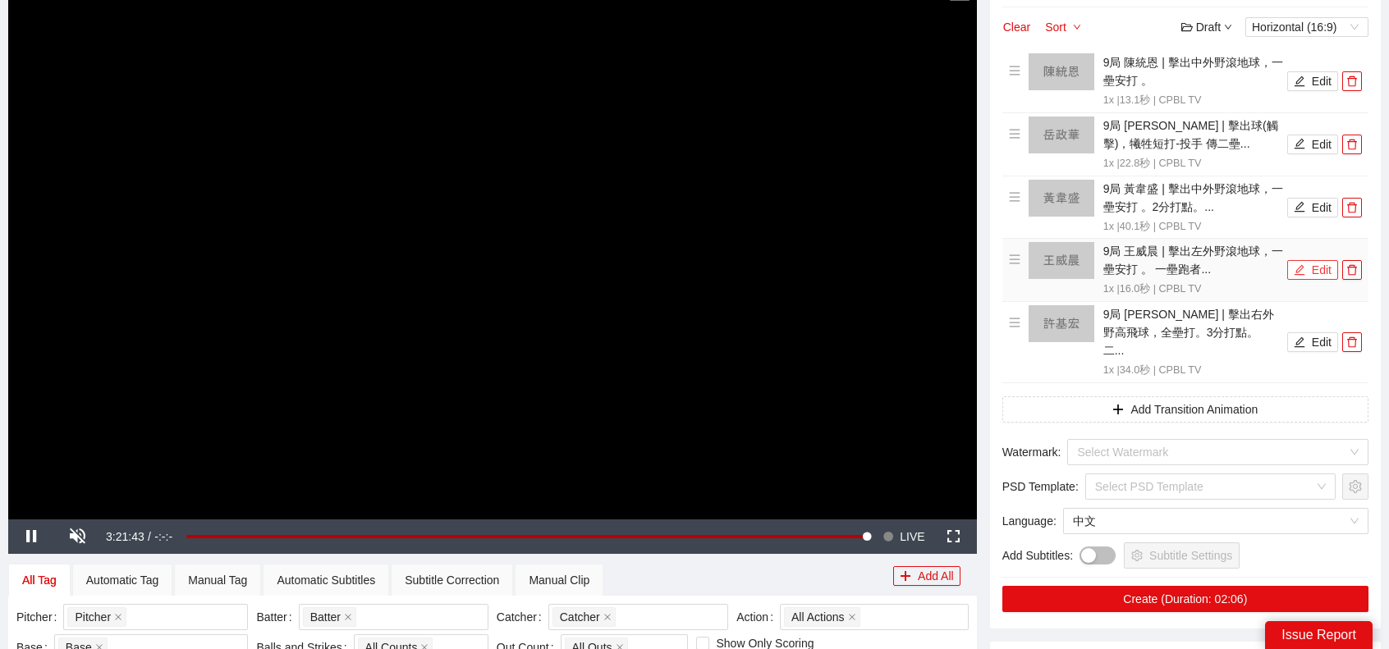
click at [1319, 268] on button "Edit" at bounding box center [1312, 270] width 51 height 20
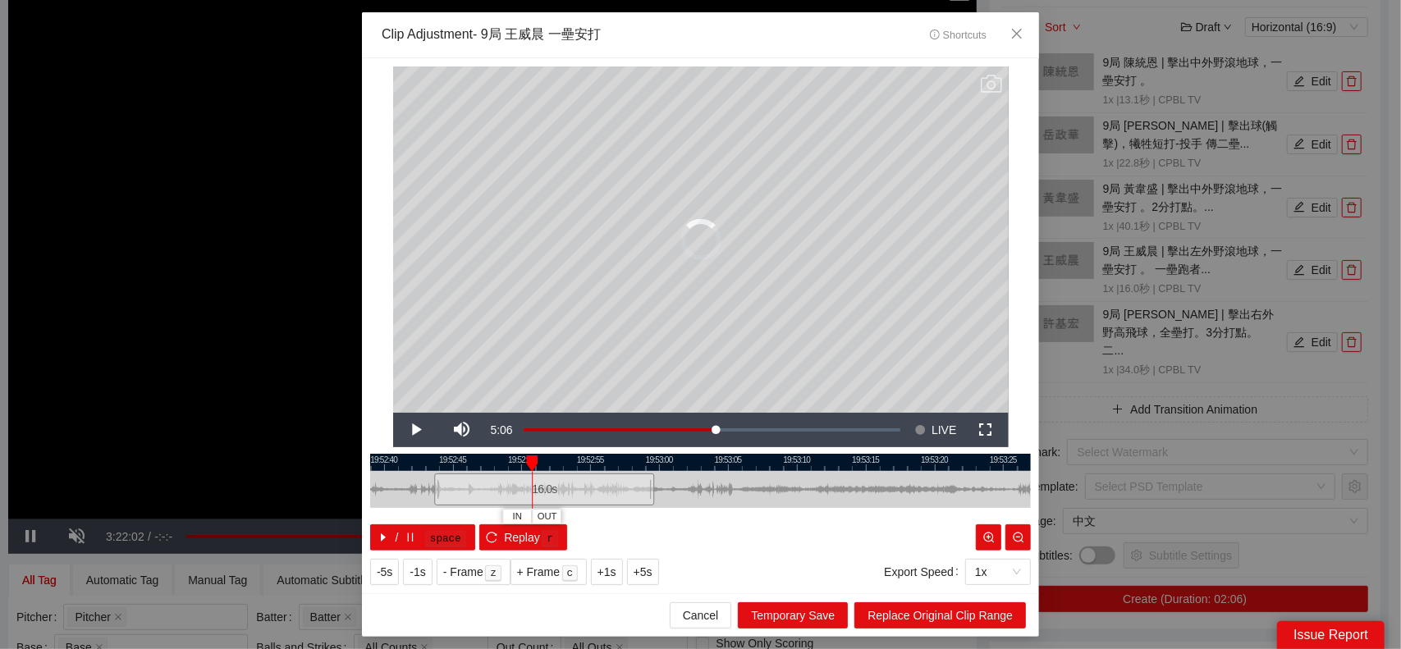
drag, startPoint x: 704, startPoint y: 488, endPoint x: 540, endPoint y: 493, distance: 164.2
click at [540, 493] on div "16.0 s" at bounding box center [544, 490] width 220 height 32
drag, startPoint x: 784, startPoint y: 497, endPoint x: 916, endPoint y: 493, distance: 132.2
click at [1067, 491] on div "**********" at bounding box center [700, 324] width 1401 height 649
drag, startPoint x: 842, startPoint y: 485, endPoint x: 643, endPoint y: 493, distance: 198.8
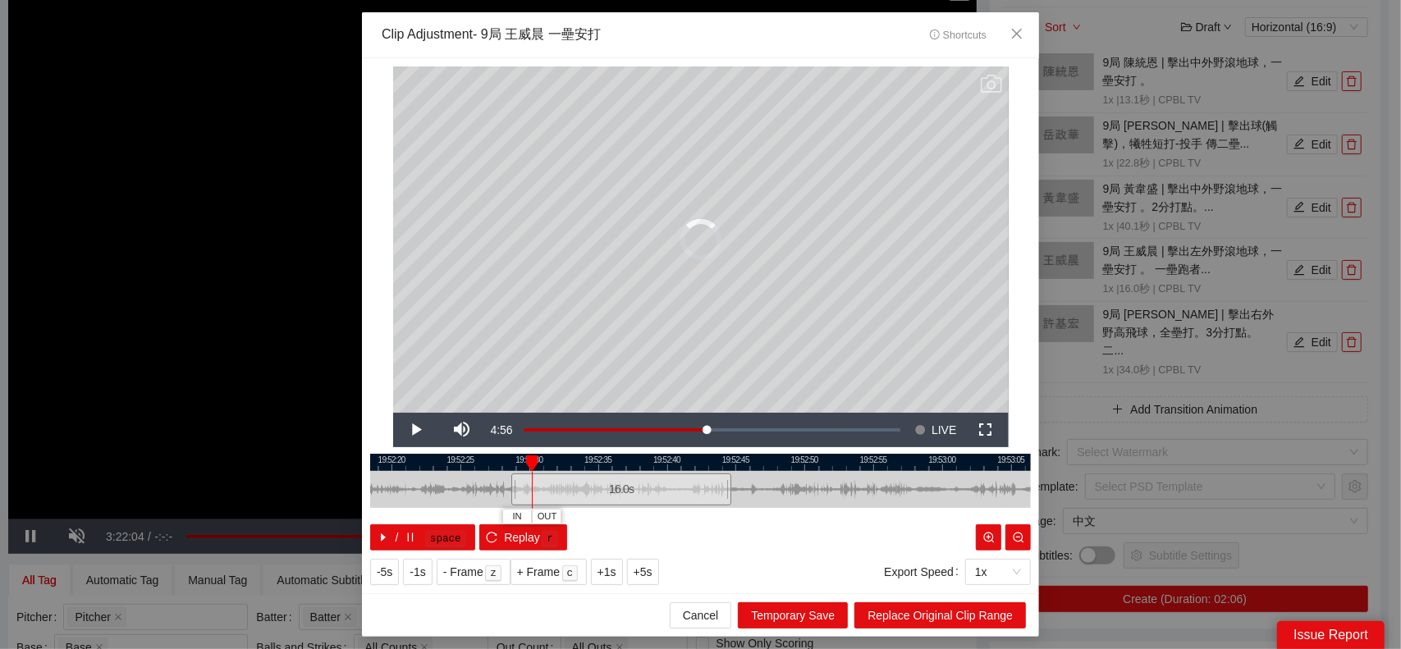
click at [643, 493] on div "16.0 s" at bounding box center [621, 490] width 220 height 32
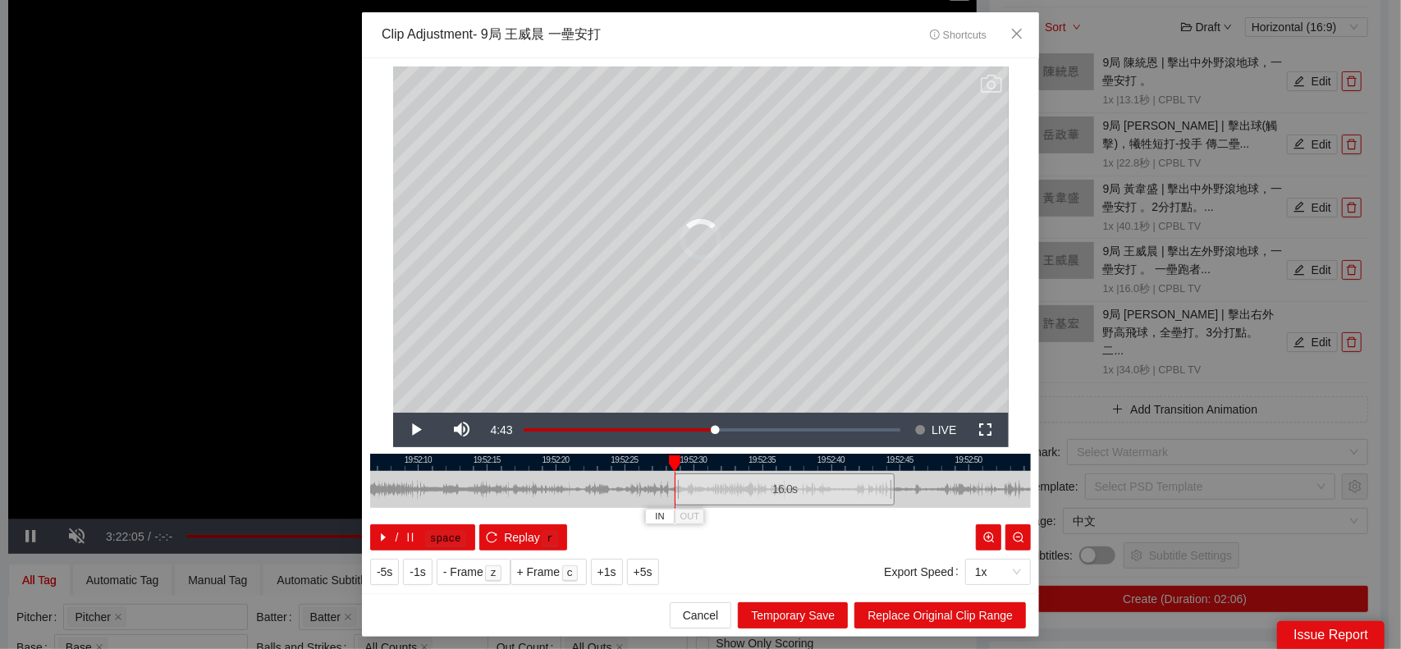
drag, startPoint x: 781, startPoint y: 492, endPoint x: 936, endPoint y: 482, distance: 156.3
click at [944, 482] on div at bounding box center [864, 489] width 661 height 37
drag, startPoint x: 763, startPoint y: 493, endPoint x: 611, endPoint y: 495, distance: 152.7
click at [609, 495] on div "16.0 s" at bounding box center [647, 490] width 220 height 32
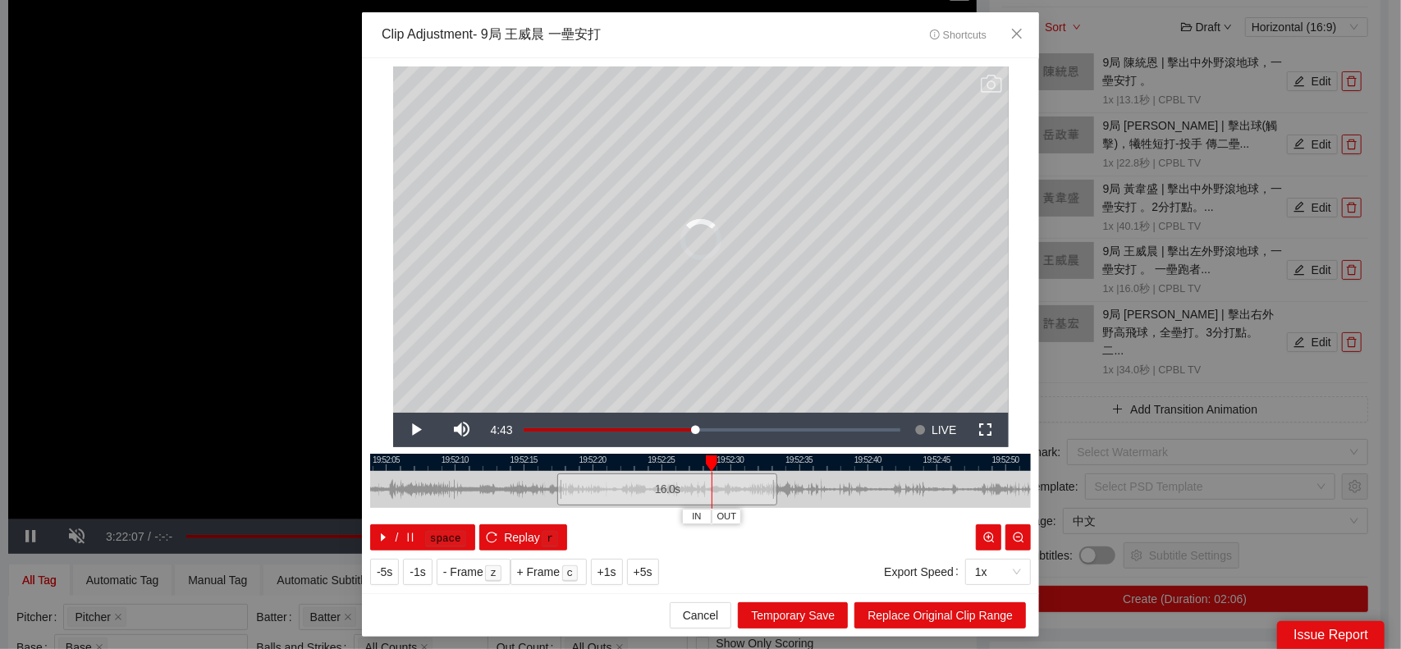
drag, startPoint x: 807, startPoint y: 500, endPoint x: 904, endPoint y: 488, distance: 98.4
click at [976, 486] on div at bounding box center [738, 489] width 661 height 37
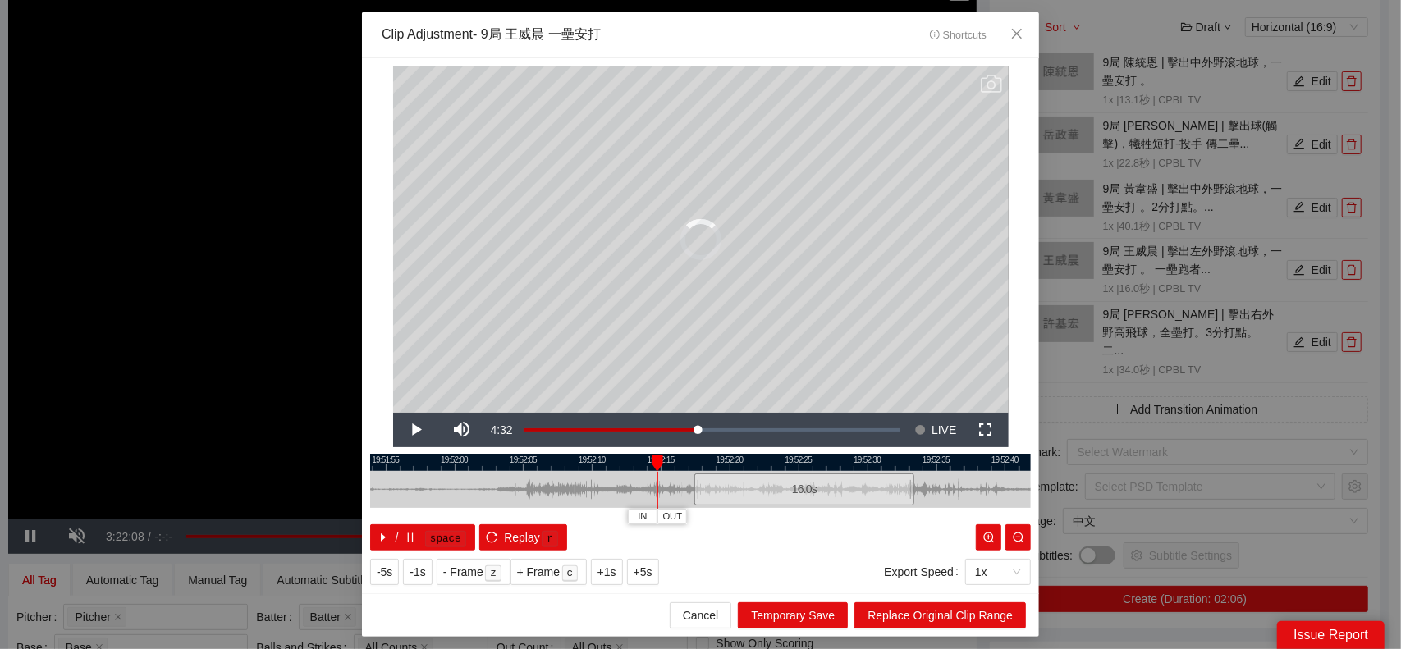
click at [850, 488] on div "16.0 s" at bounding box center [804, 490] width 220 height 32
drag, startPoint x: 850, startPoint y: 488, endPoint x: 730, endPoint y: 490, distance: 119.8
click at [730, 490] on div "16.0 s" at bounding box center [685, 490] width 220 height 32
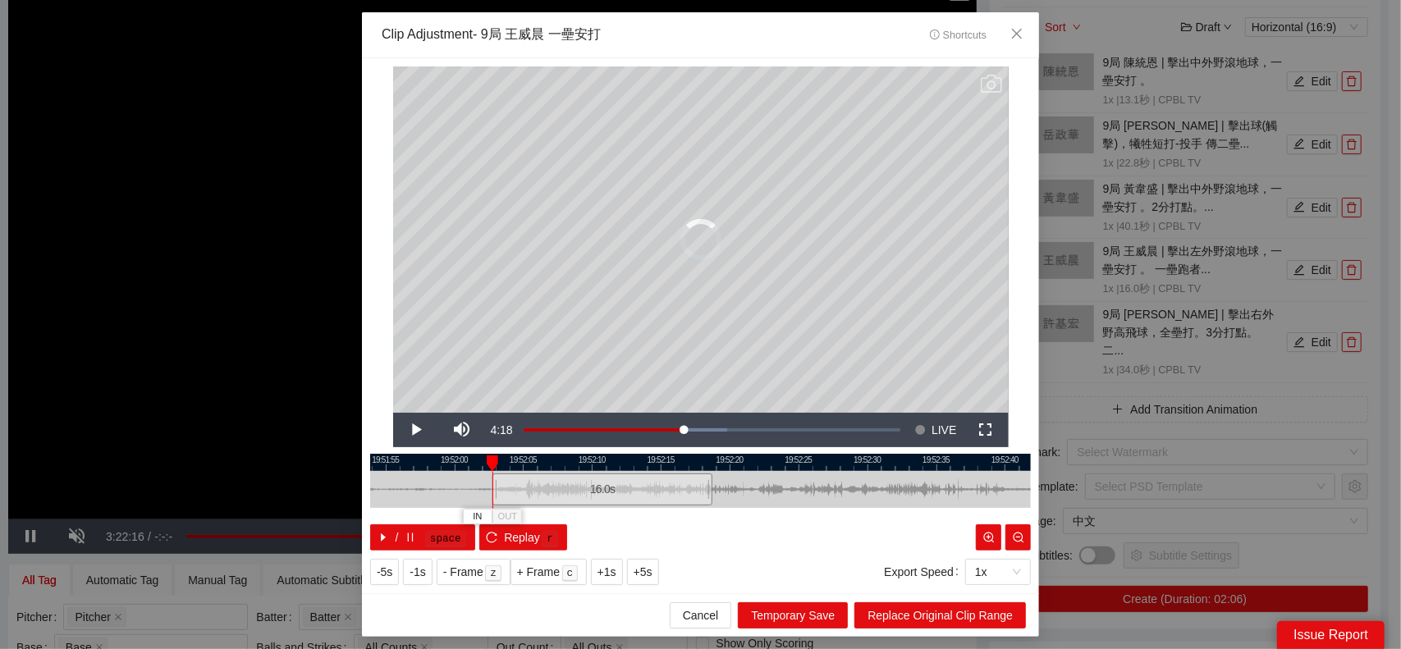
drag, startPoint x: 688, startPoint y: 497, endPoint x: 613, endPoint y: 488, distance: 75.2
click at [613, 488] on div "16.0 s" at bounding box center [602, 490] width 220 height 32
drag, startPoint x: 707, startPoint y: 488, endPoint x: 722, endPoint y: 488, distance: 14.8
click at [722, 488] on div at bounding box center [724, 489] width 10 height 37
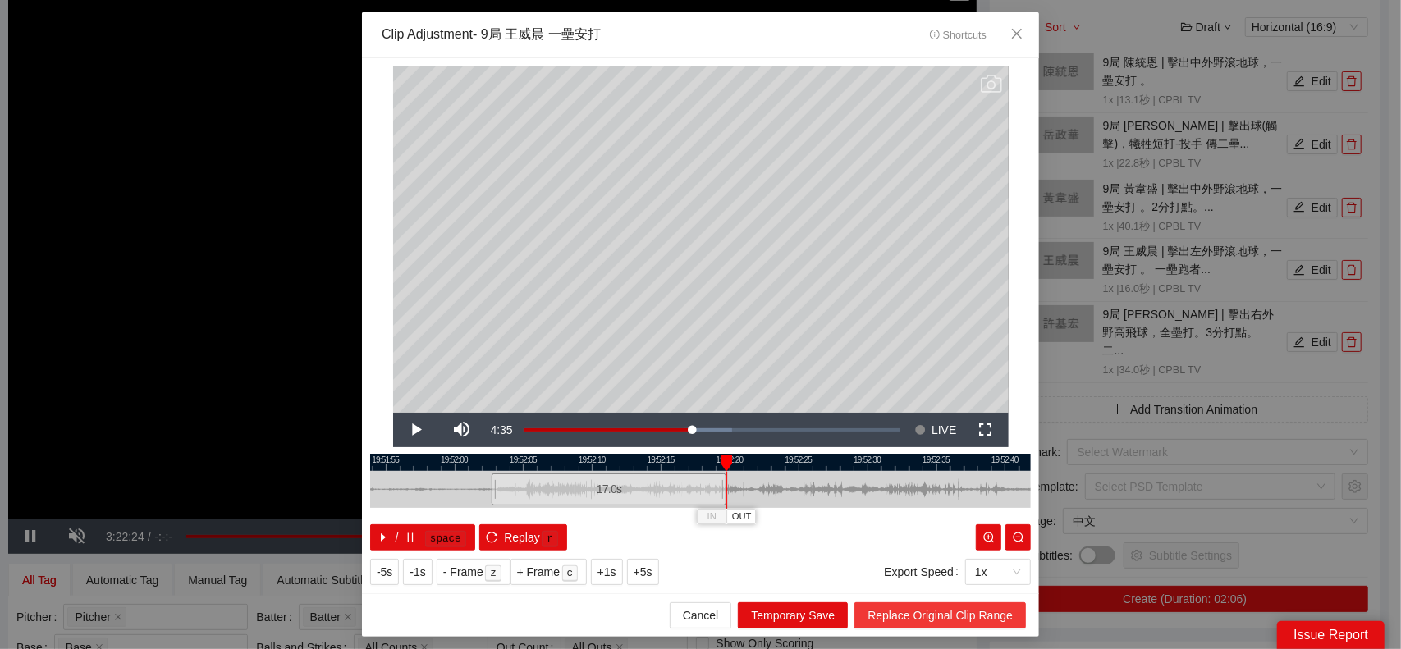
click at [940, 604] on button "Replace Original Clip Range" at bounding box center [940, 615] width 172 height 26
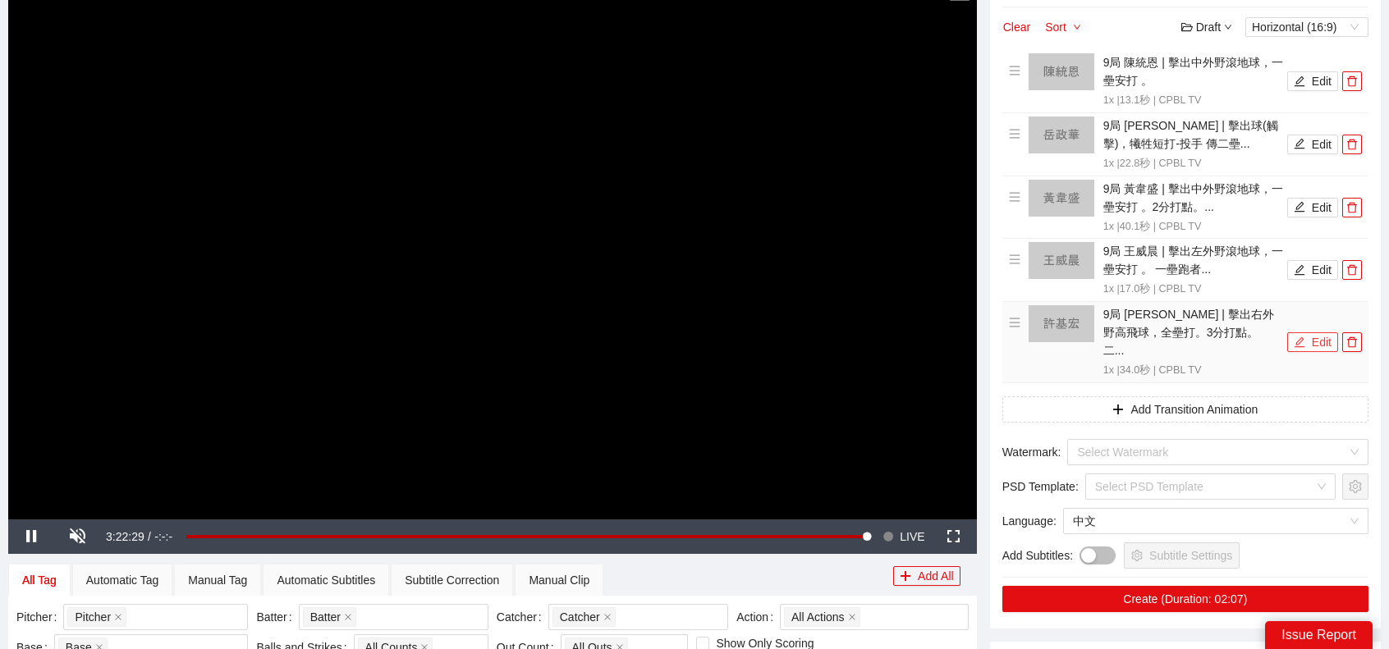
click at [1320, 339] on button "Edit" at bounding box center [1312, 342] width 51 height 20
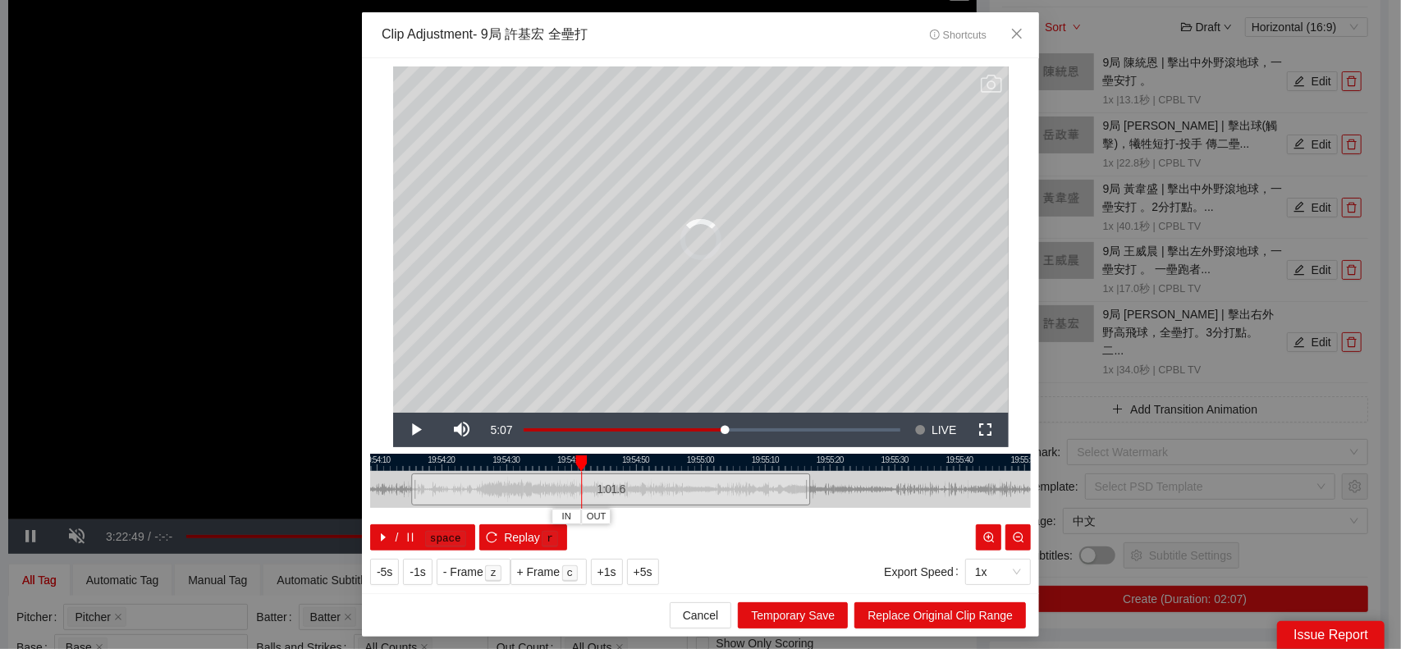
drag, startPoint x: 595, startPoint y: 493, endPoint x: 551, endPoint y: 491, distance: 44.4
click at [411, 496] on div at bounding box center [406, 489] width 10 height 37
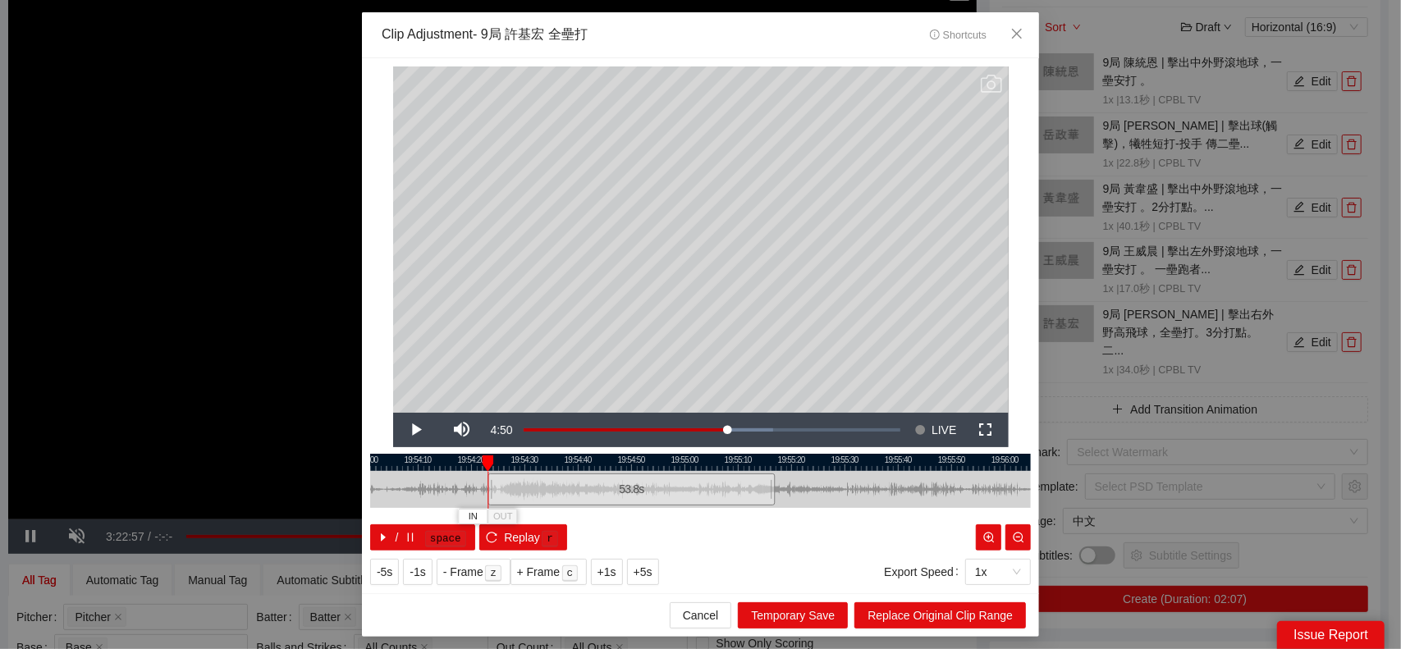
drag, startPoint x: 446, startPoint y: 488, endPoint x: 493, endPoint y: 492, distance: 46.9
click at [493, 492] on div at bounding box center [490, 489] width 10 height 37
click at [774, 493] on div "19:54:00 19:54:10 19:54:20 19:54:30 19:54:40 19:54:50 19:55:00 19:55:10 19:55:2…" at bounding box center [700, 502] width 661 height 97
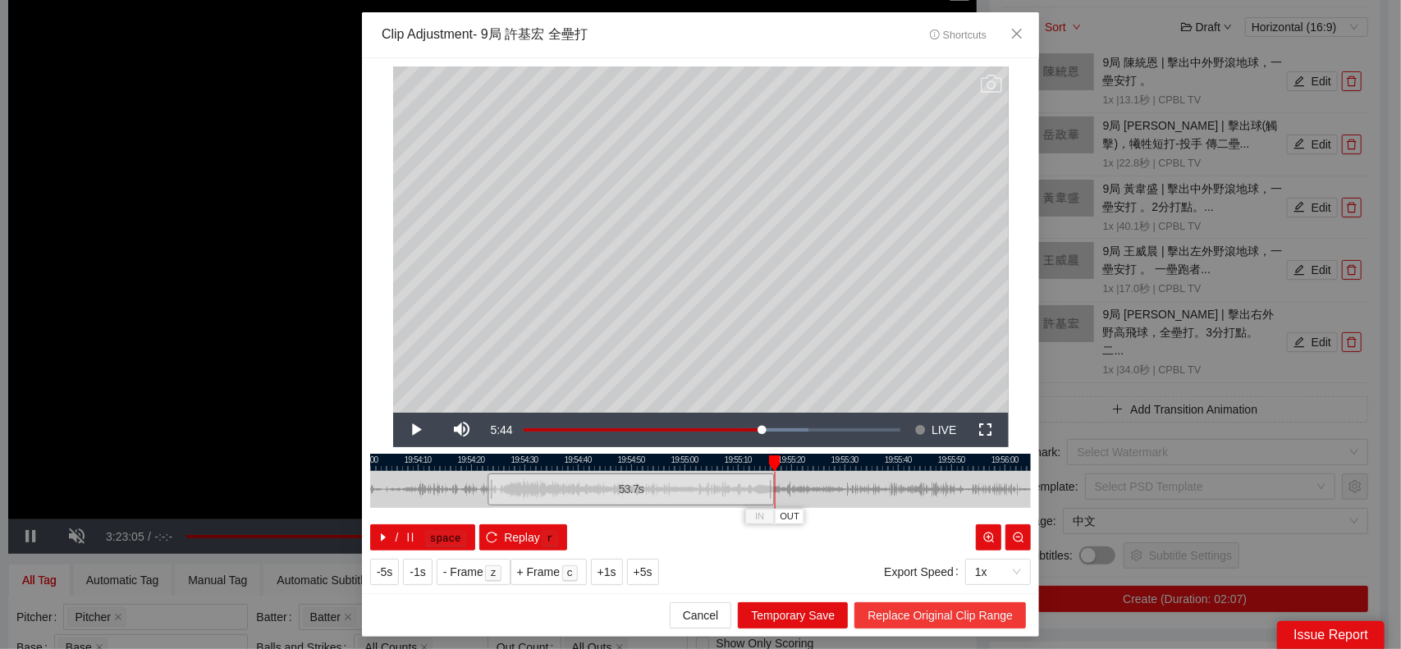
click at [970, 615] on span "Replace Original Clip Range" at bounding box center [940, 616] width 145 height 18
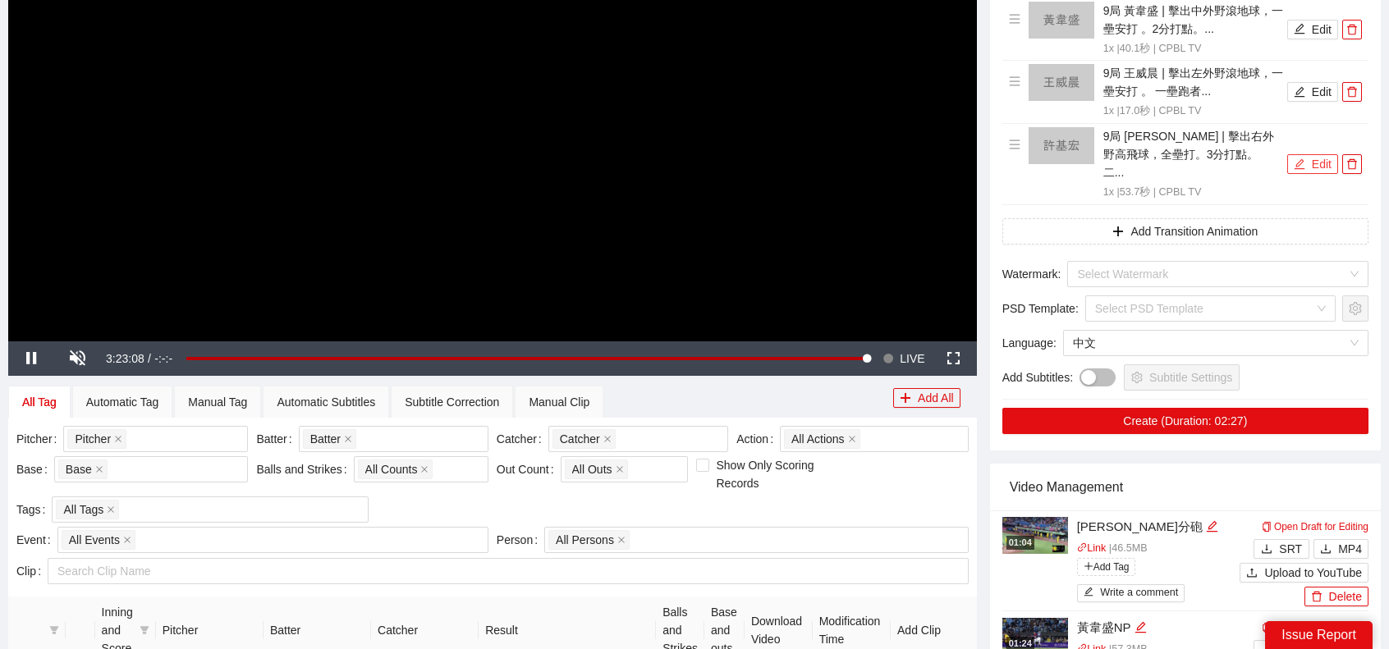
scroll to position [246, 0]
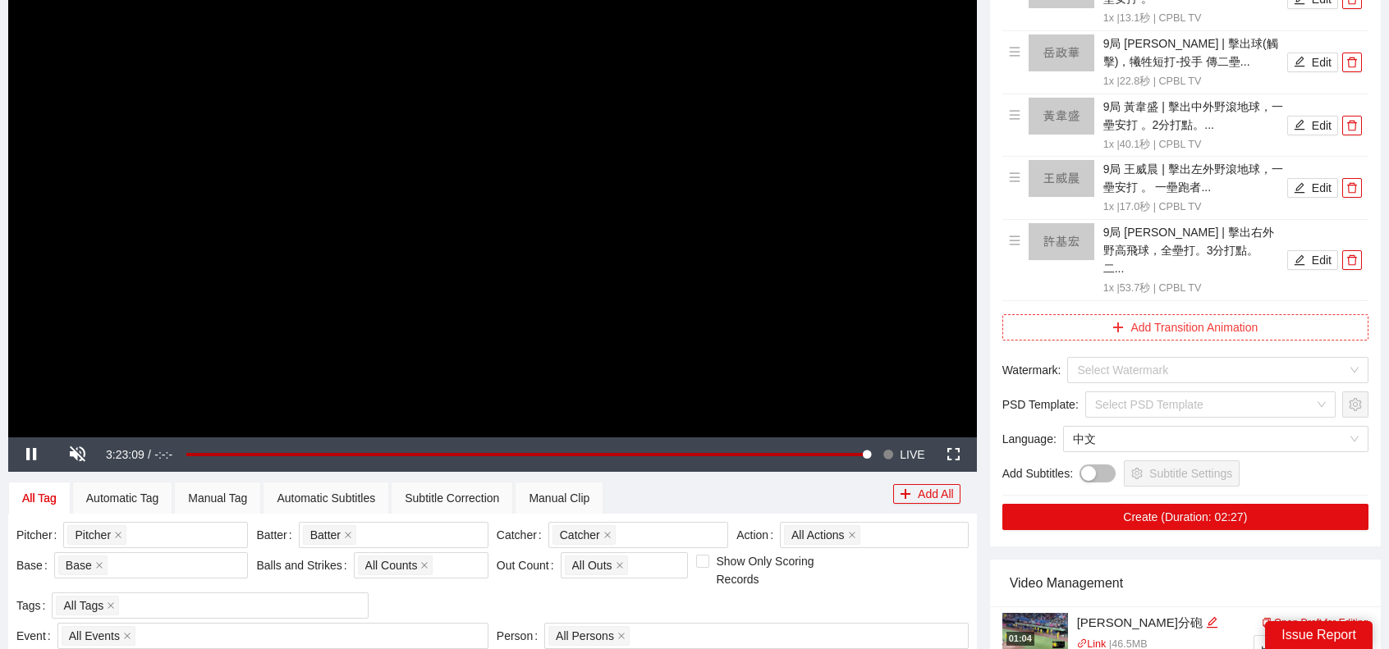
click at [1238, 314] on button "Add Transition Animation" at bounding box center [1185, 327] width 366 height 26
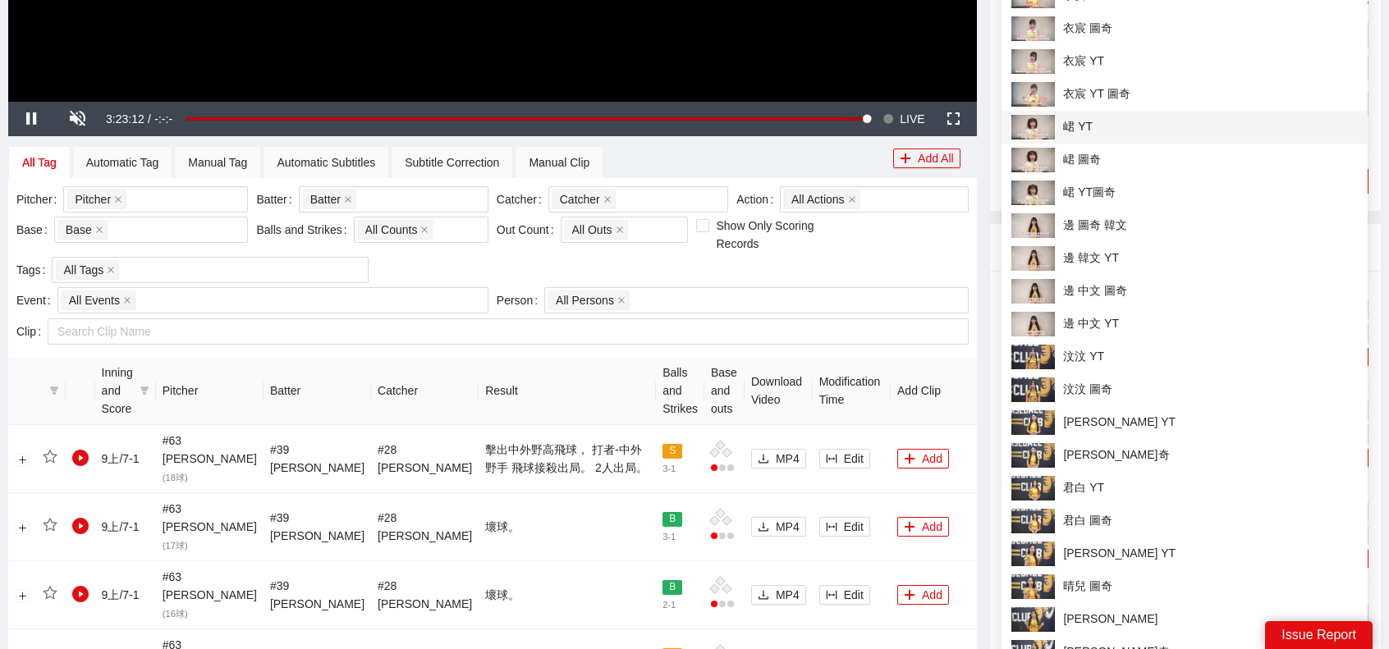
scroll to position [575, 0]
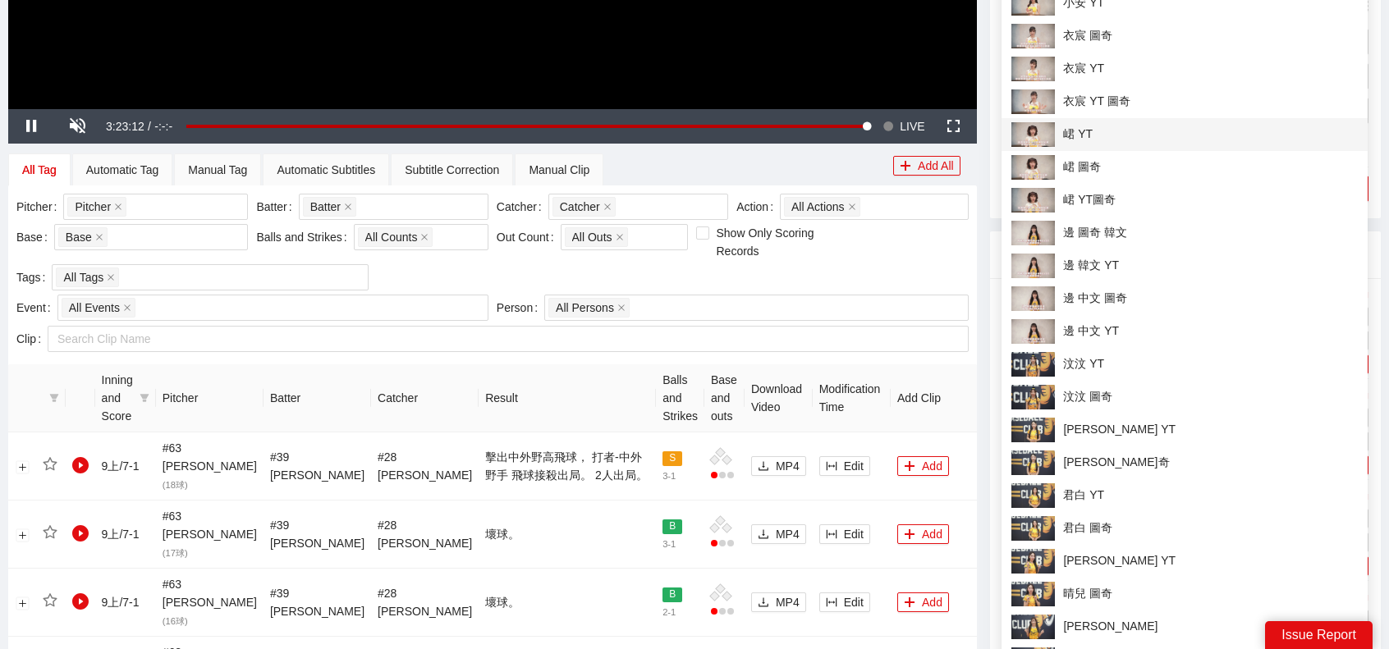
click at [1106, 138] on span "峮 YT" at bounding box center [1184, 134] width 346 height 25
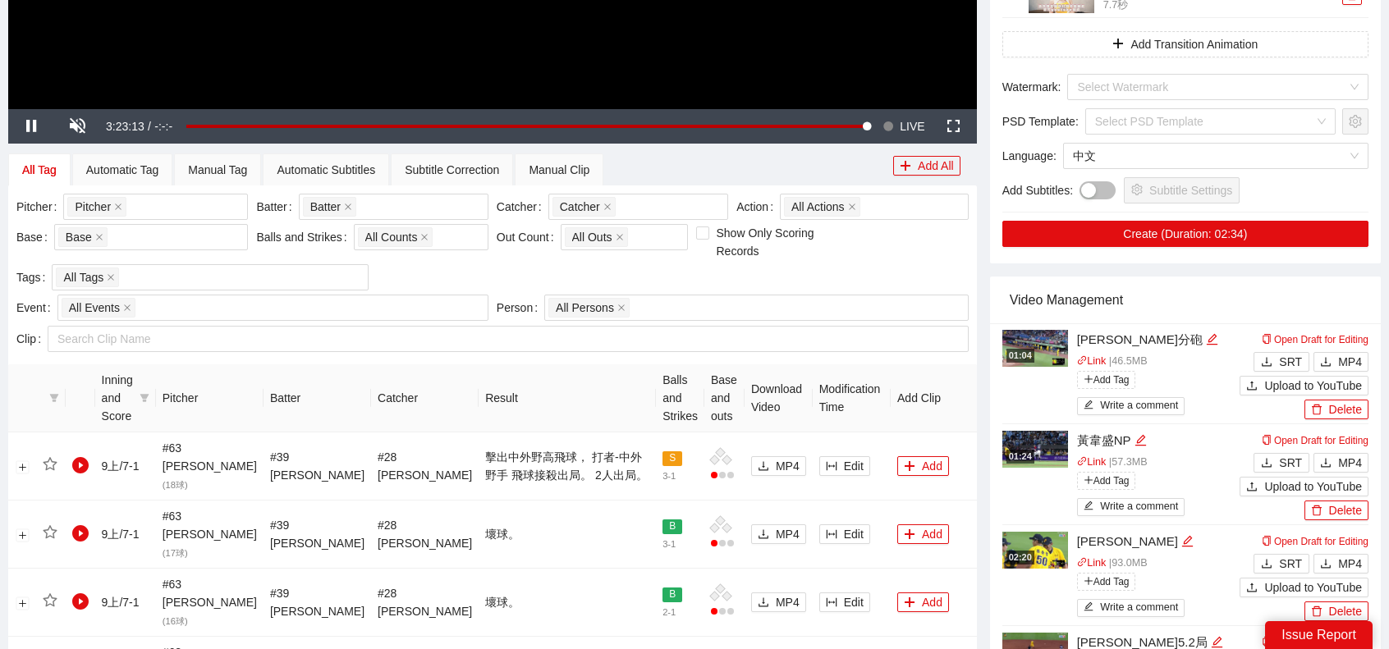
scroll to position [246, 0]
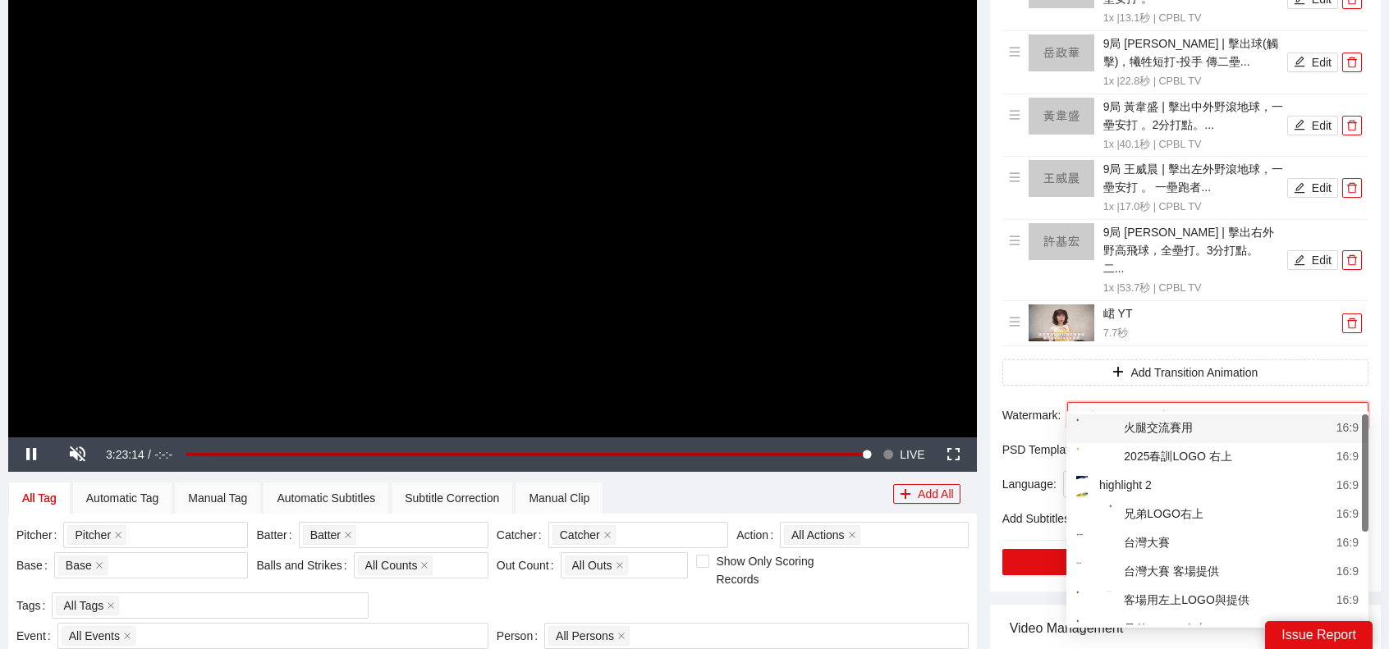
click at [1206, 403] on input "search" at bounding box center [1212, 415] width 270 height 25
click at [1196, 594] on div "客場用左上LOGO與提供" at bounding box center [1162, 601] width 173 height 21
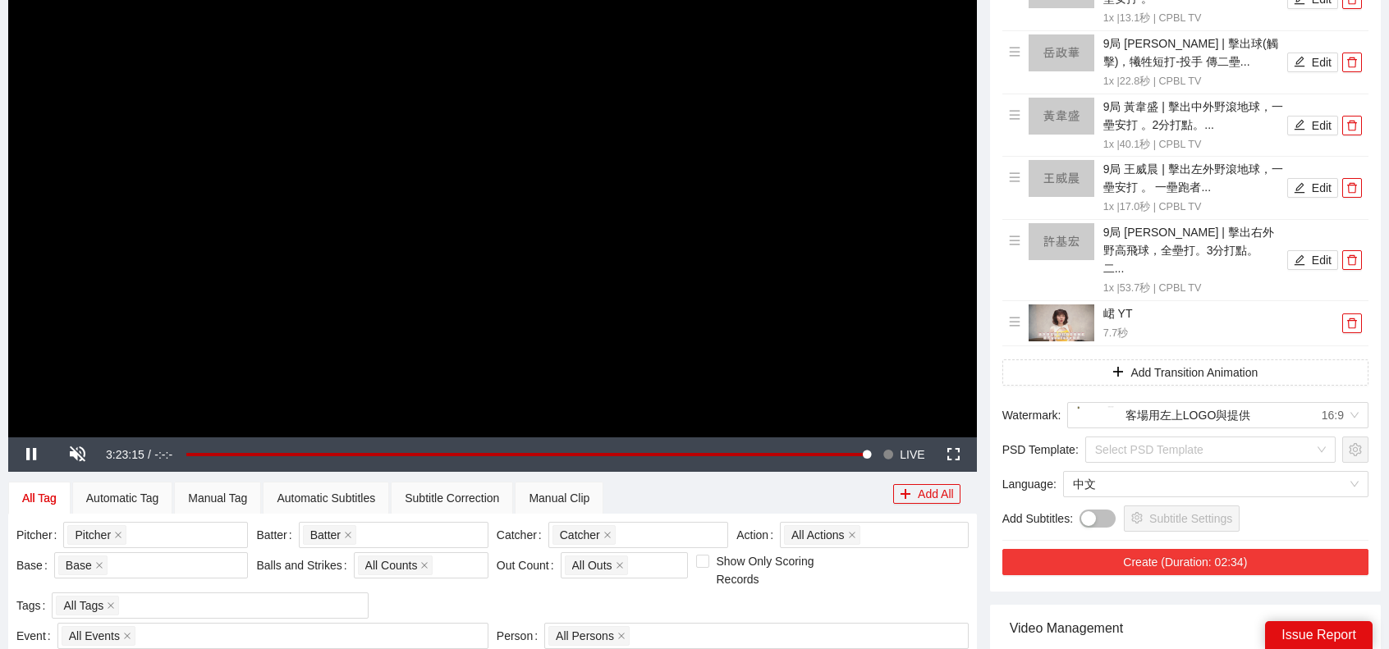
click at [1170, 549] on button "Create (Duration: 02:34)" at bounding box center [1185, 562] width 366 height 26
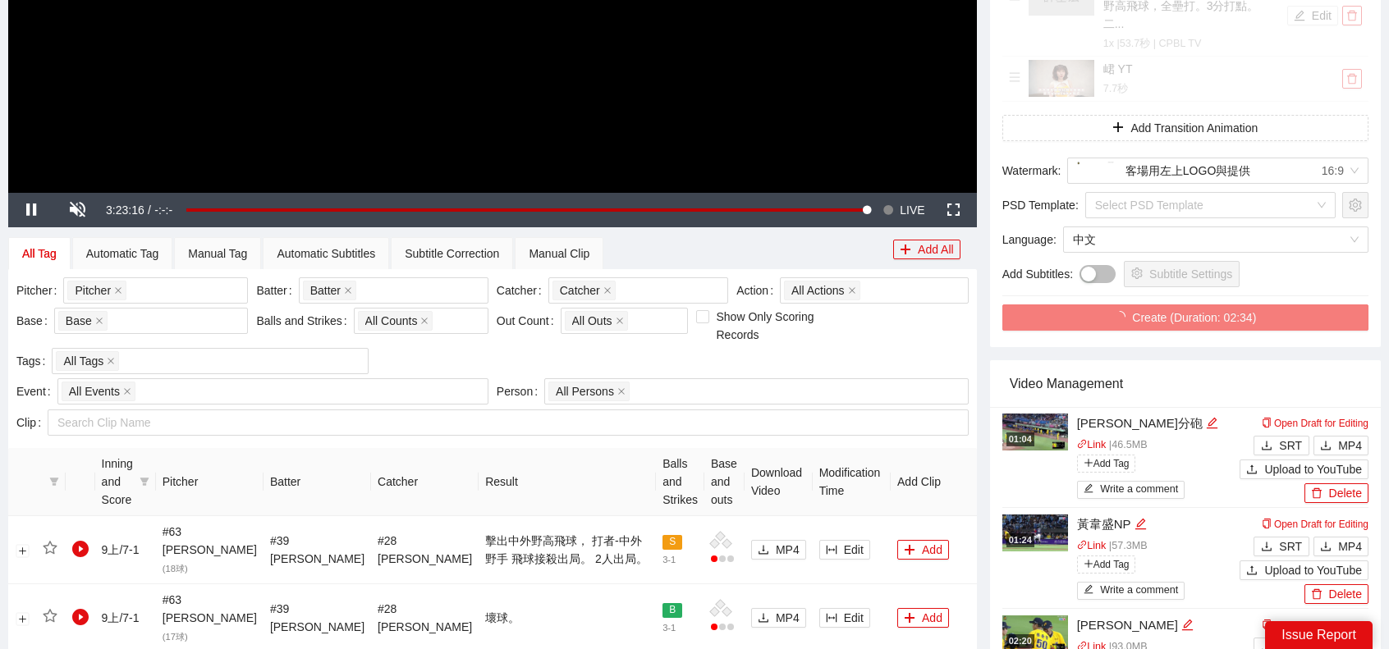
scroll to position [492, 0]
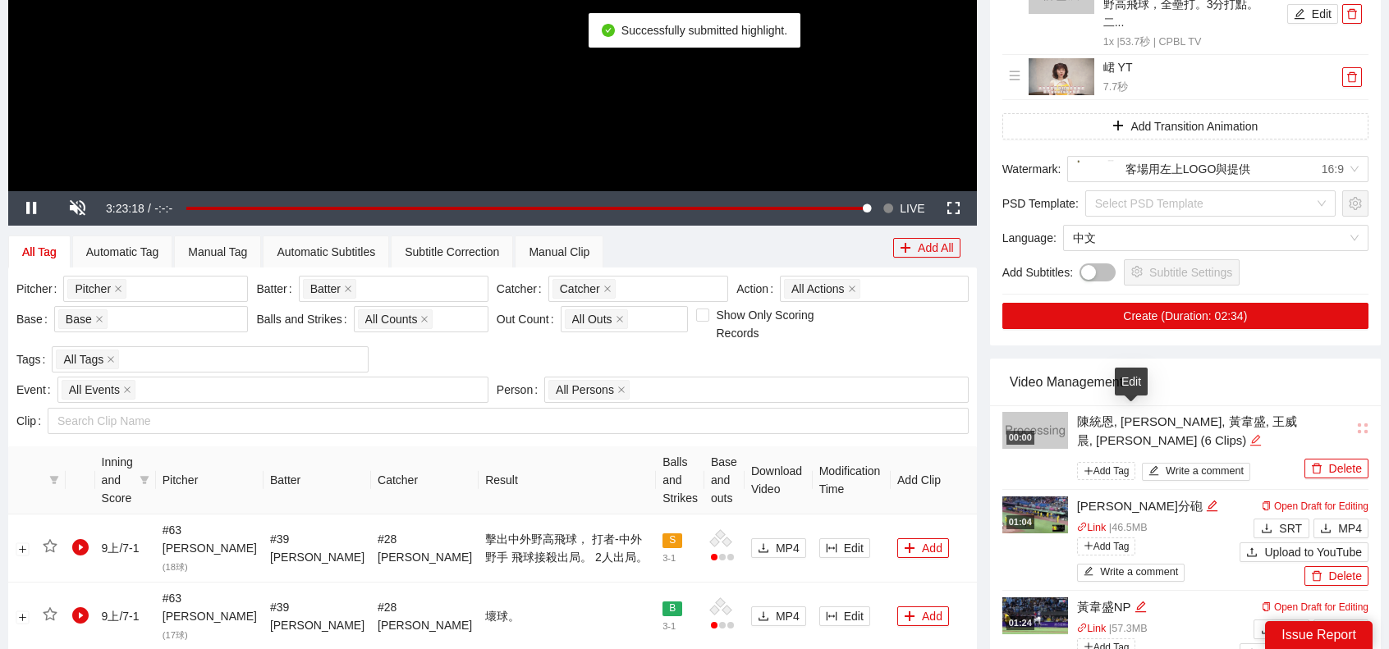
click at [1249, 434] on icon "edit" at bounding box center [1255, 440] width 12 height 12
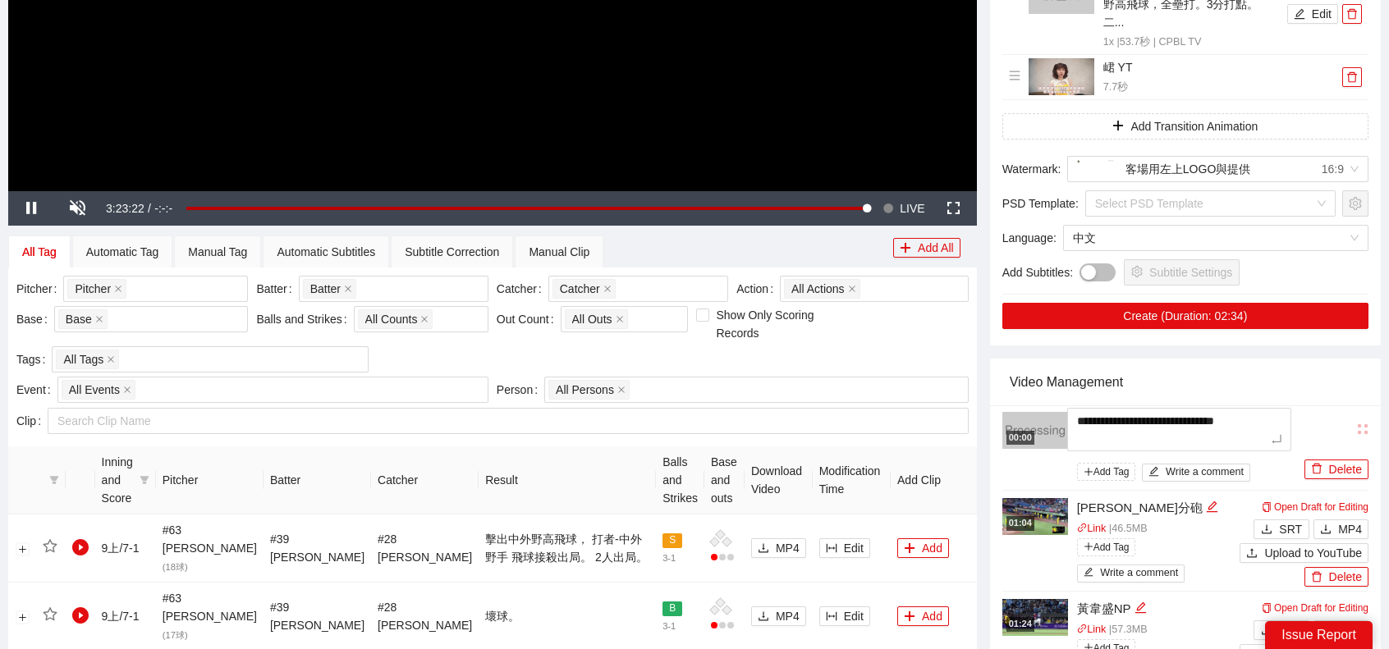
type textarea "*"
type textarea "**"
type textarea "*"
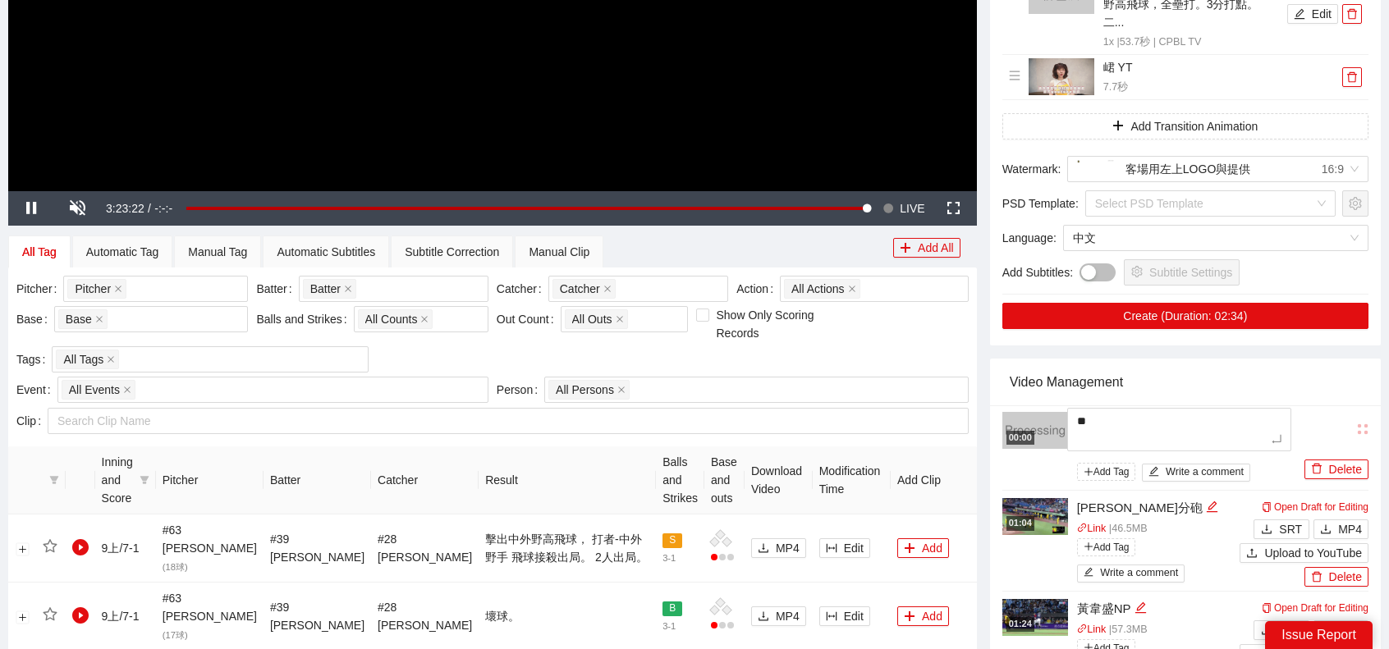
type textarea "*"
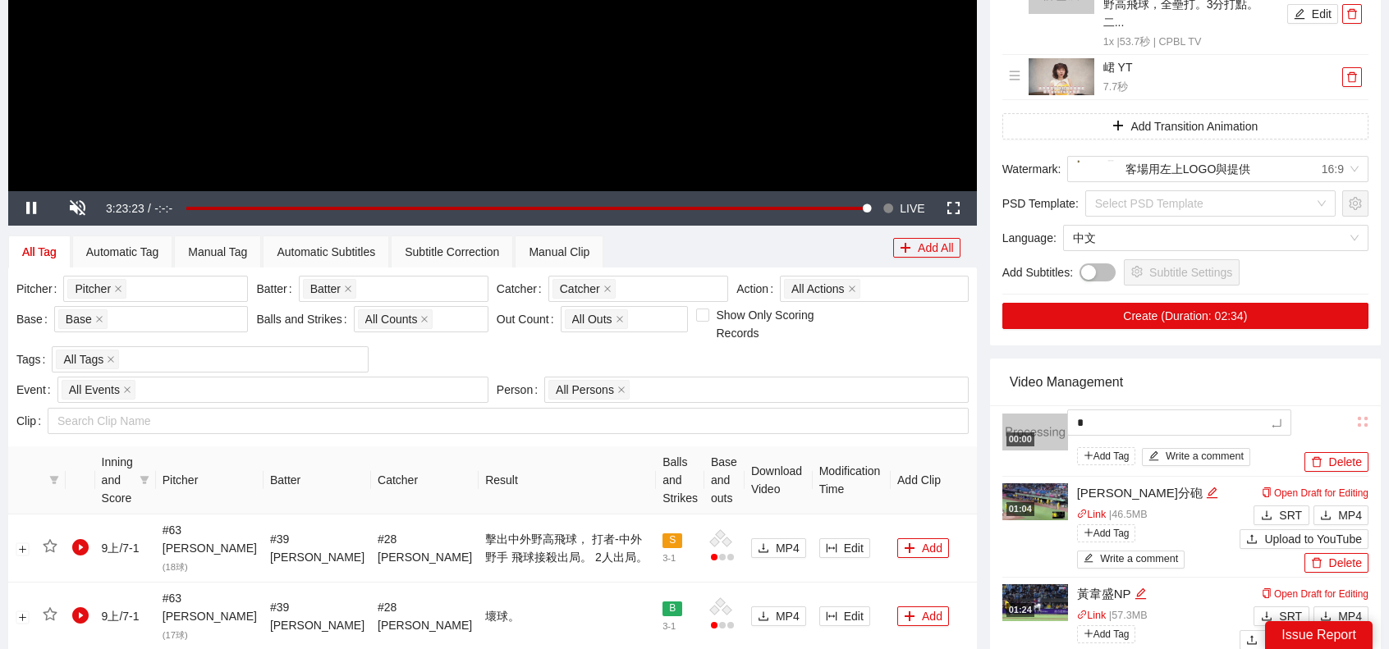
type textarea "**"
type textarea "***"
type textarea "**"
type textarea "***"
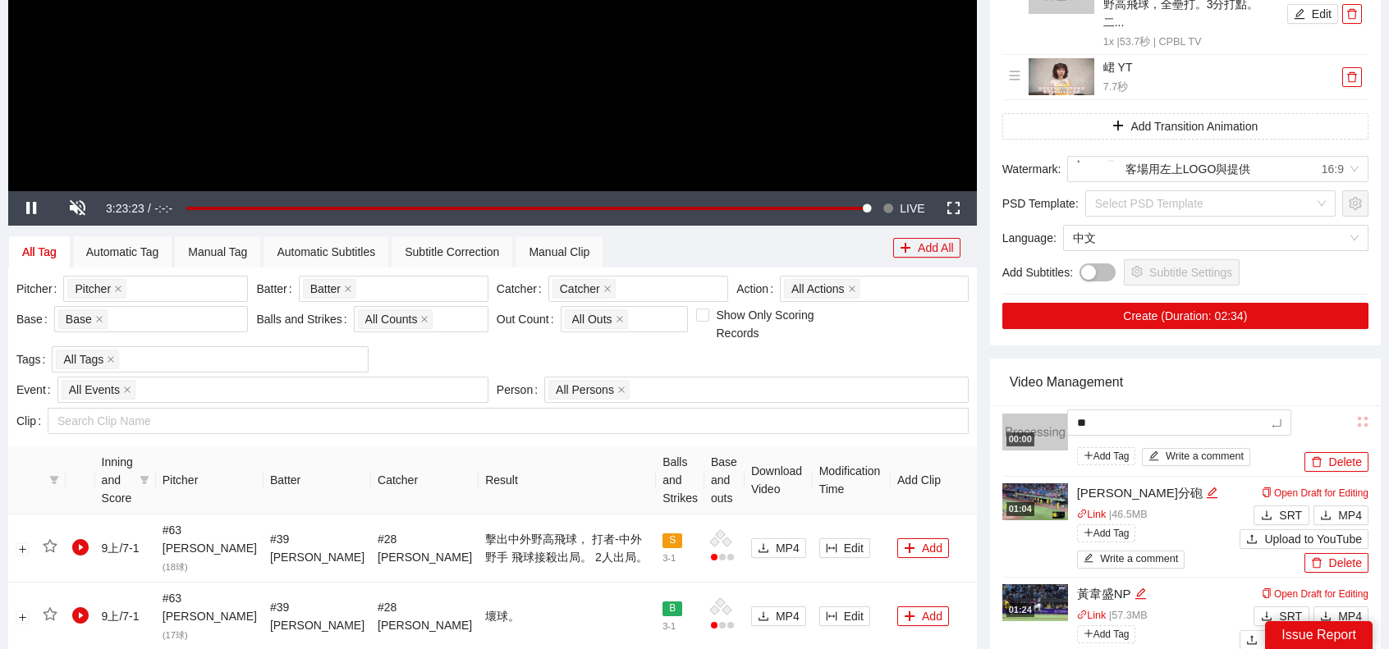
type textarea "***"
type textarea "****"
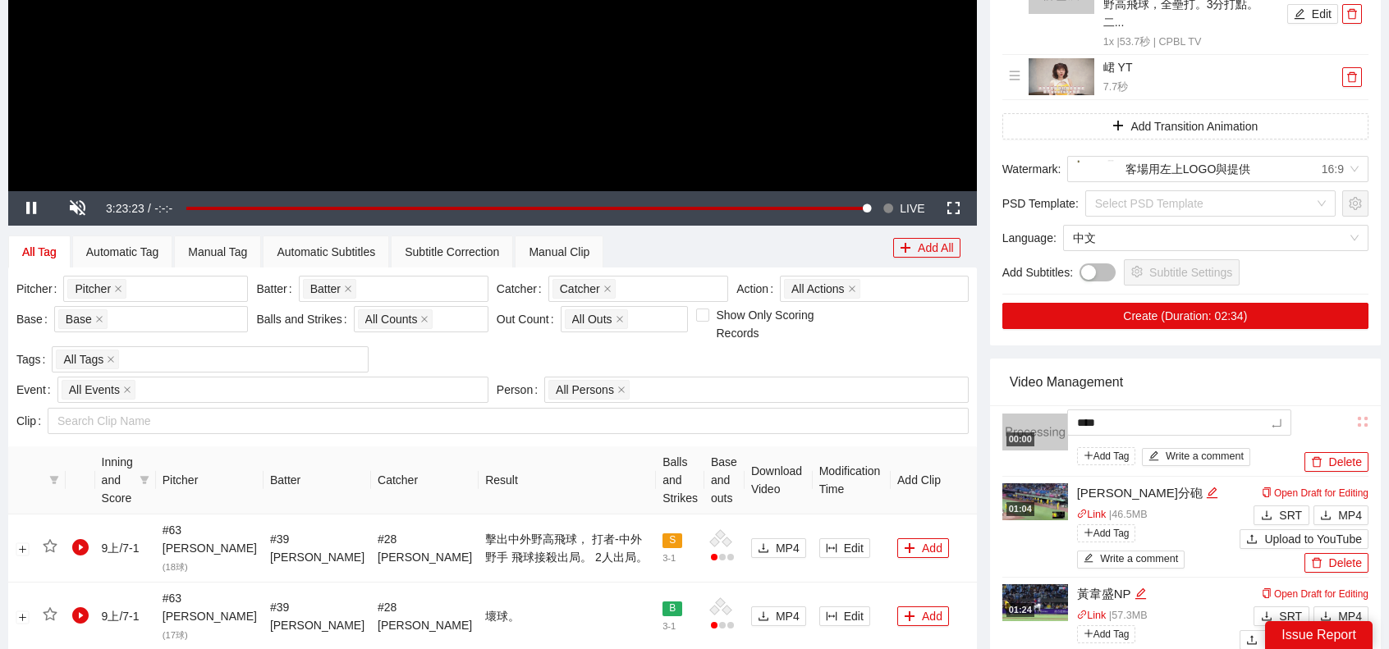
type textarea "*****"
type textarea "****"
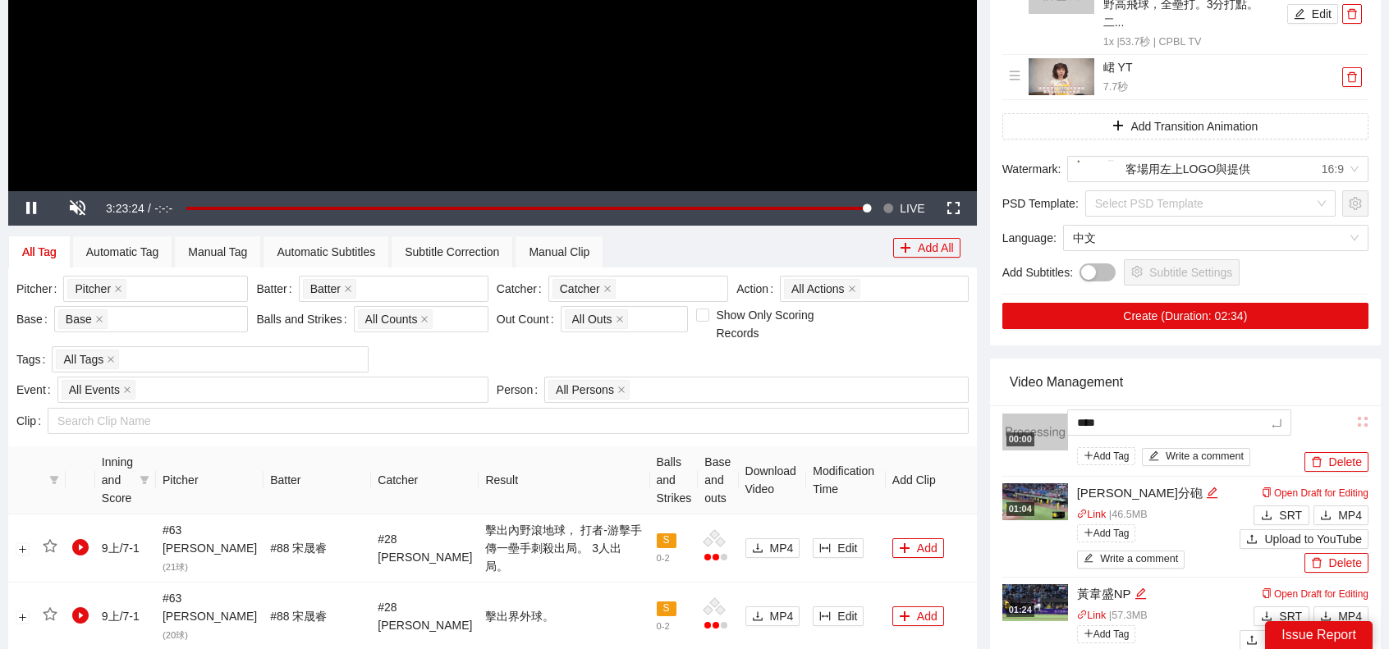
click at [1282, 374] on div "Video Management" at bounding box center [1184, 382] width 351 height 47
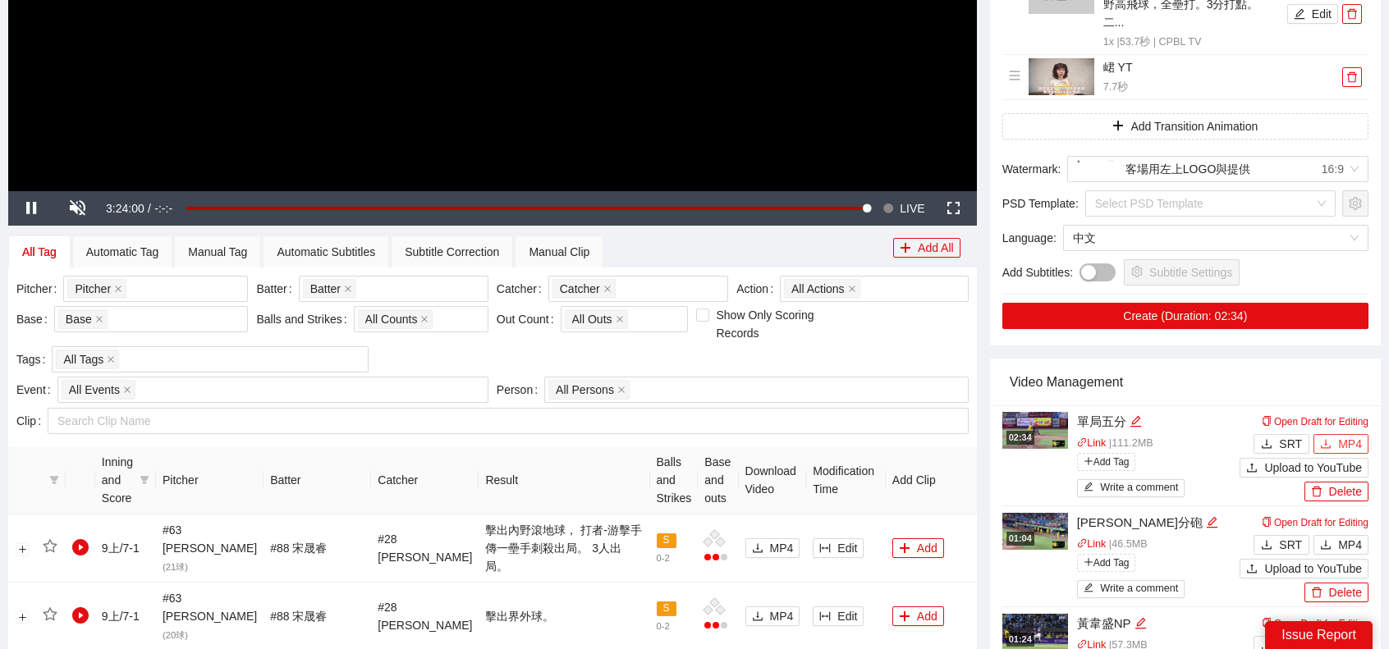
click at [1351, 435] on span "MP4" at bounding box center [1350, 444] width 24 height 18
